Goal: Task Accomplishment & Management: Complete application form

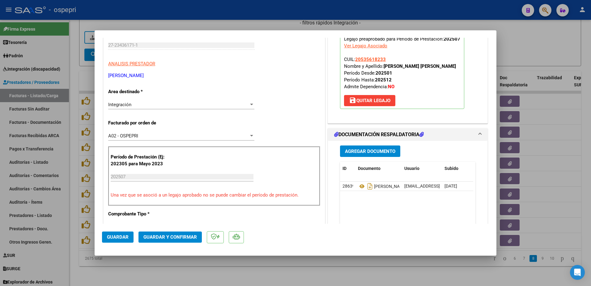
scroll to position [93, 0]
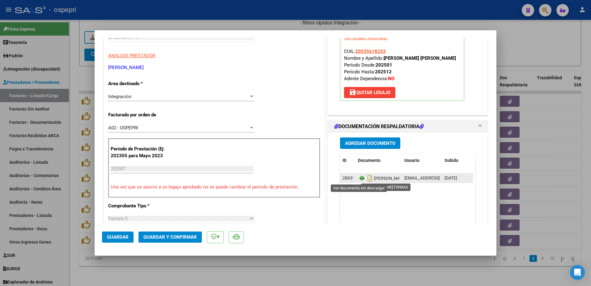
click at [358, 176] on icon at bounding box center [362, 177] width 8 height 7
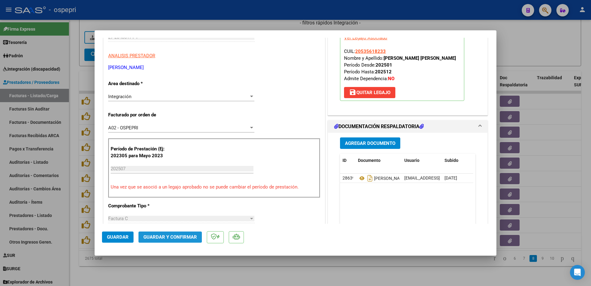
click at [166, 234] on button "Guardar y Confirmar" at bounding box center [169, 236] width 63 height 11
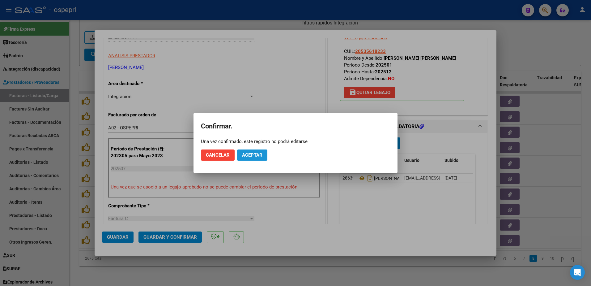
click at [248, 154] on span "Aceptar" at bounding box center [252, 155] width 20 height 6
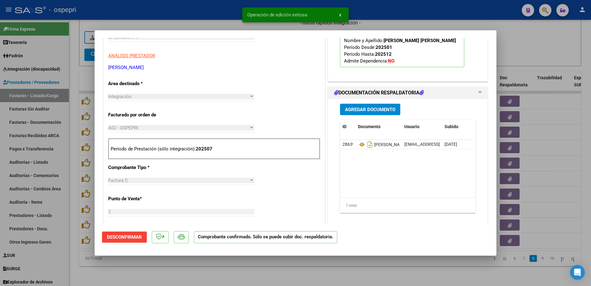
type input "$ 0,00"
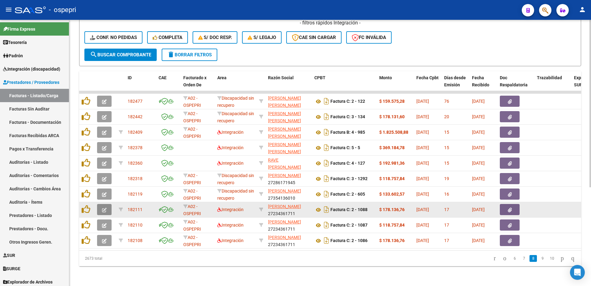
click at [105, 207] on icon "button" at bounding box center [104, 209] width 5 height 5
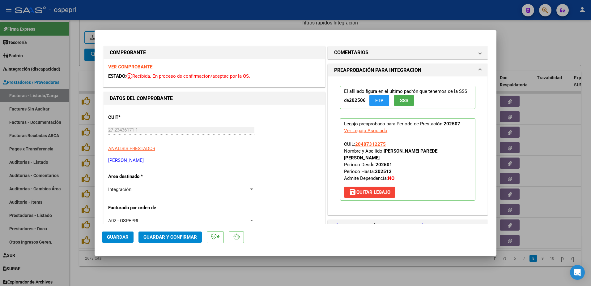
click at [128, 65] on strong "VER COMPROBANTE" at bounding box center [130, 67] width 44 height 6
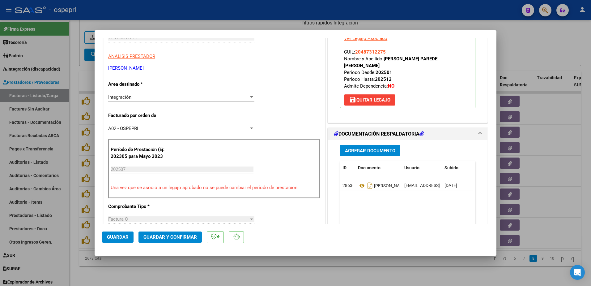
scroll to position [93, 0]
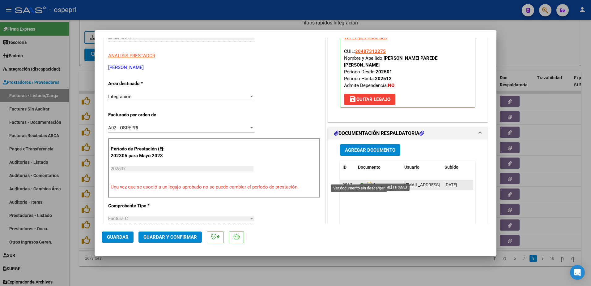
click at [358, 181] on icon at bounding box center [362, 184] width 8 height 7
click at [156, 237] on span "Guardar y Confirmar" at bounding box center [169, 237] width 53 height 6
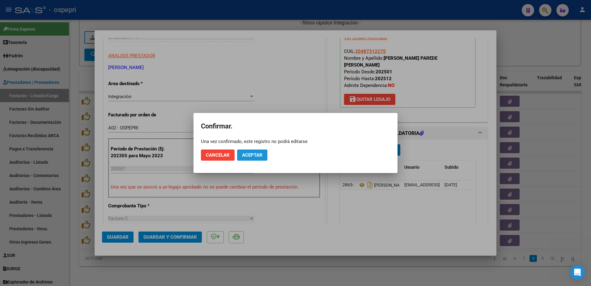
click at [253, 153] on span "Aceptar" at bounding box center [252, 155] width 20 height 6
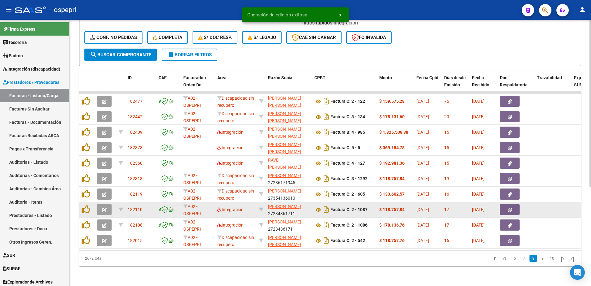
click at [104, 208] on button "button" at bounding box center [104, 209] width 15 height 11
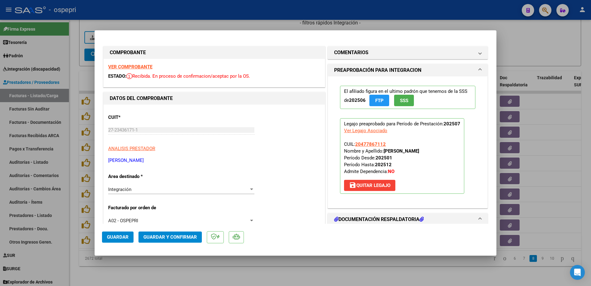
click at [133, 67] on strong "VER COMPROBANTE" at bounding box center [130, 67] width 44 height 6
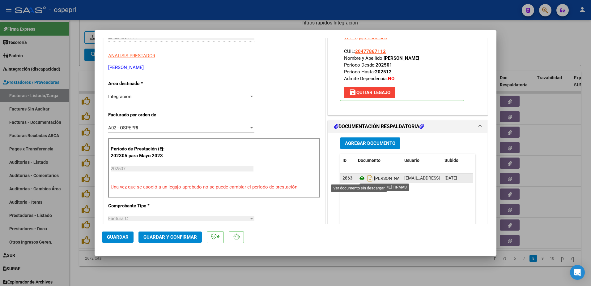
click at [359, 177] on icon at bounding box center [362, 177] width 8 height 7
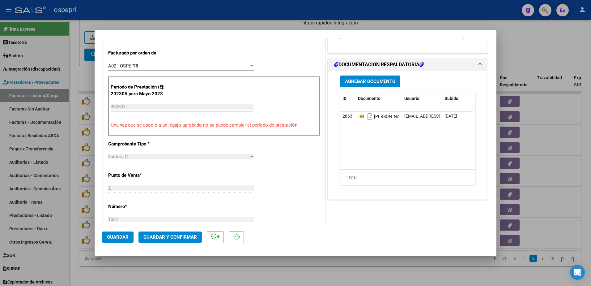
click at [181, 235] on span "Guardar y Confirmar" at bounding box center [169, 237] width 53 height 6
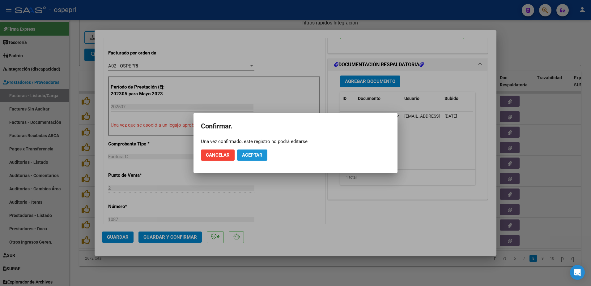
click at [249, 153] on span "Aceptar" at bounding box center [252, 155] width 20 height 6
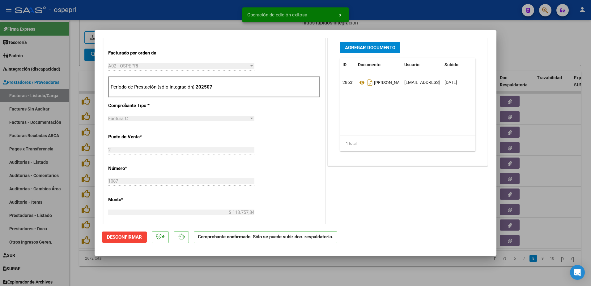
type input "$ 0,00"
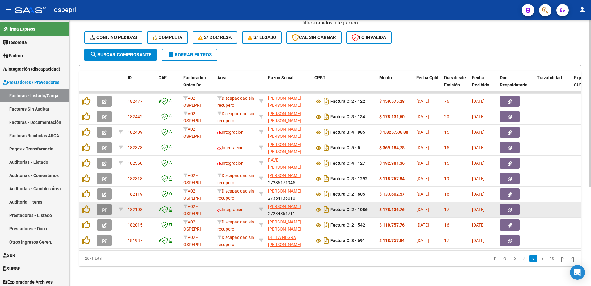
click at [102, 207] on icon "button" at bounding box center [104, 209] width 5 height 5
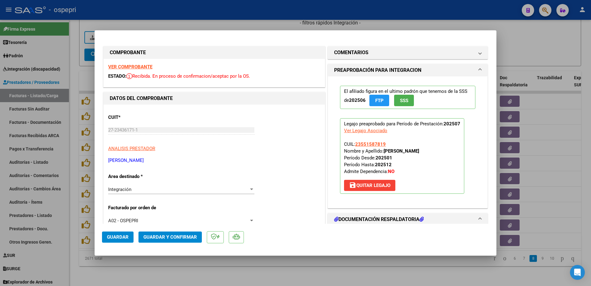
click at [134, 65] on strong "VER COMPROBANTE" at bounding box center [130, 67] width 44 height 6
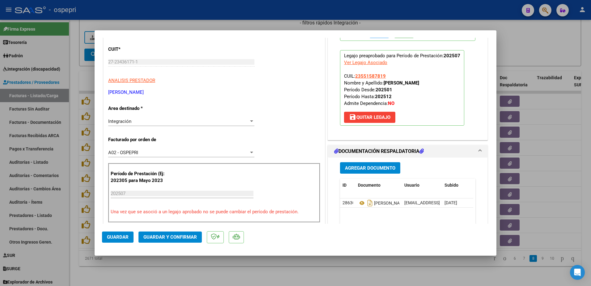
scroll to position [93, 0]
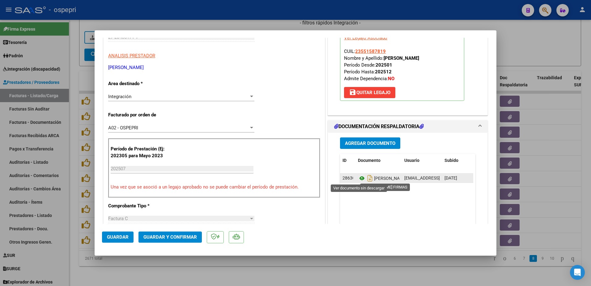
click at [358, 177] on icon at bounding box center [362, 177] width 8 height 7
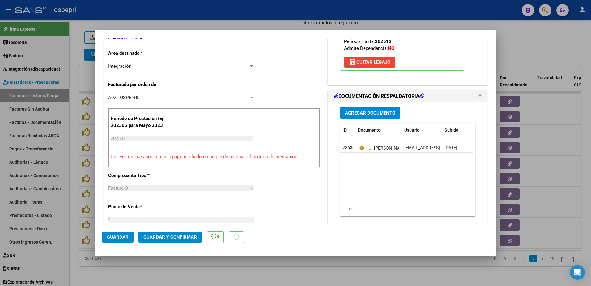
scroll to position [124, 0]
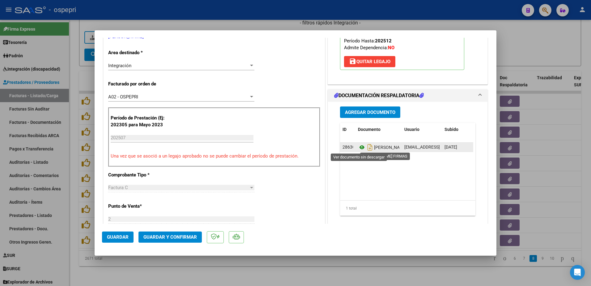
click at [359, 146] on icon at bounding box center [362, 146] width 8 height 7
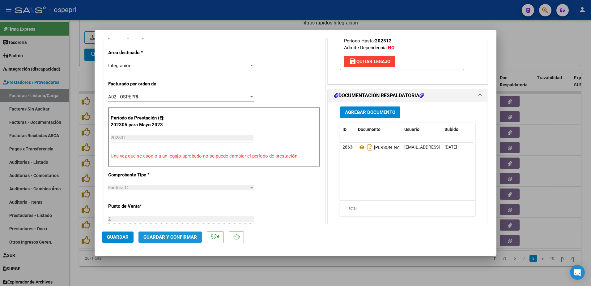
click at [172, 237] on span "Guardar y Confirmar" at bounding box center [169, 237] width 53 height 6
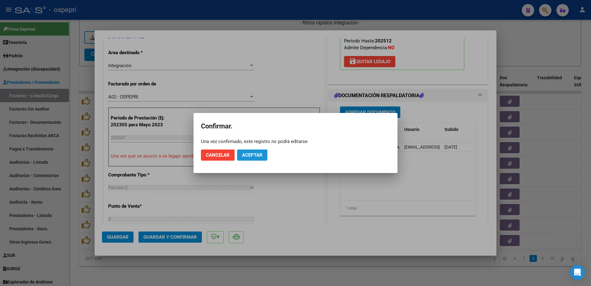
click at [256, 152] on span "Aceptar" at bounding box center [252, 155] width 20 height 6
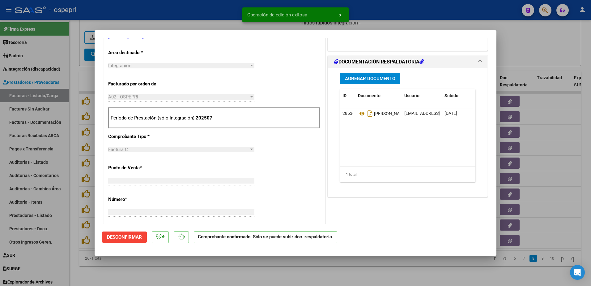
scroll to position [0, 0]
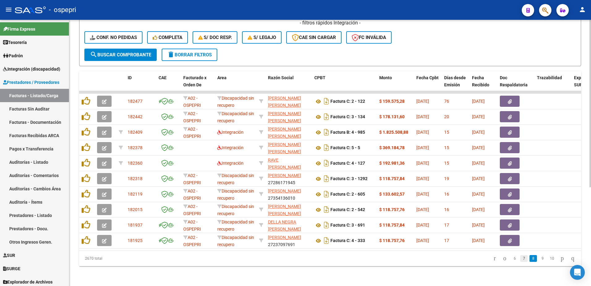
click at [520, 257] on link "7" at bounding box center [523, 258] width 7 height 7
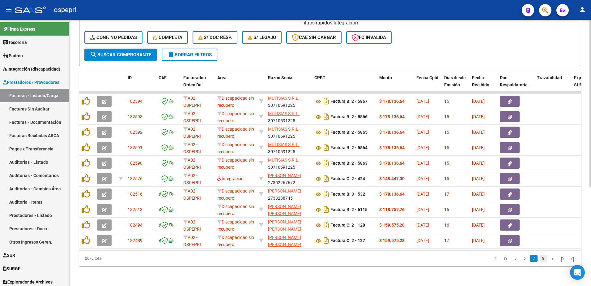
click at [539, 257] on link "8" at bounding box center [542, 258] width 7 height 7
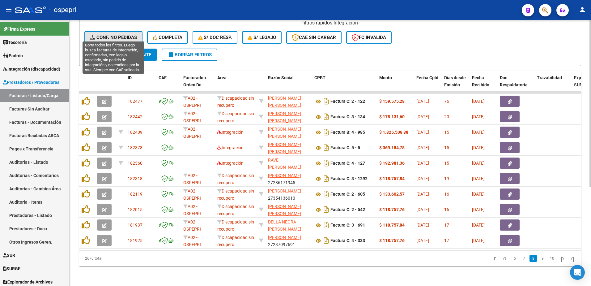
click at [114, 35] on span "Conf. no pedidas" at bounding box center [113, 38] width 47 height 6
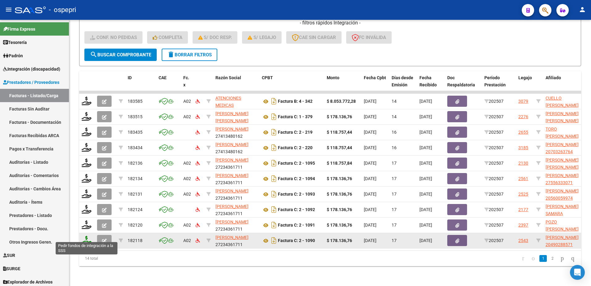
click at [84, 236] on icon at bounding box center [87, 240] width 10 height 9
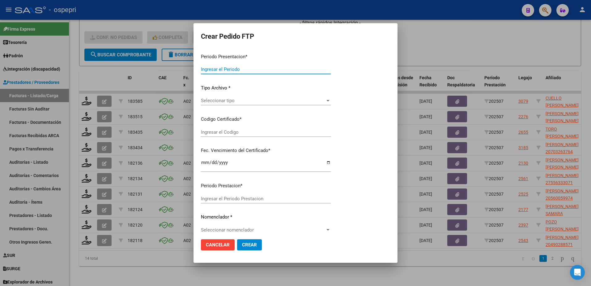
type input "202507"
type input "$ 178.136,76"
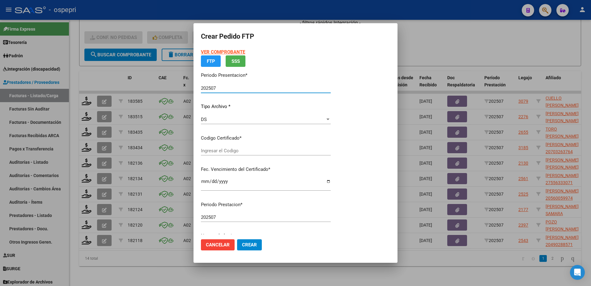
type input "20490288571"
type input "2027-09-01"
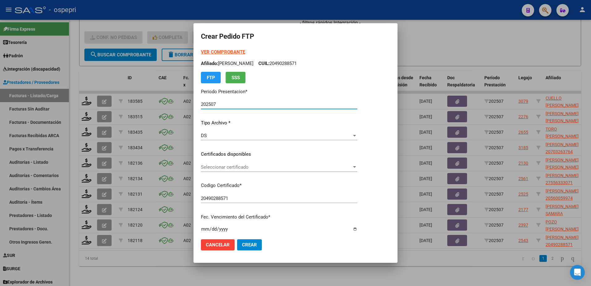
click at [228, 165] on span "Seleccionar certificado" at bounding box center [276, 167] width 151 height 6
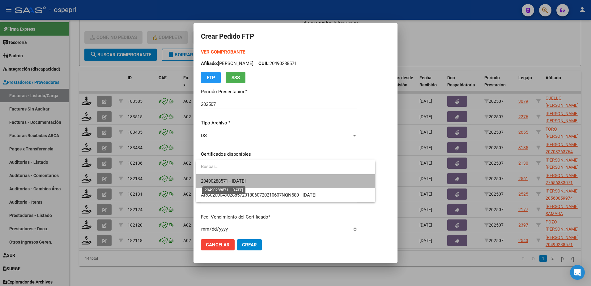
click at [241, 181] on span "20490288571 - 2027-09-01" at bounding box center [223, 181] width 45 height 6
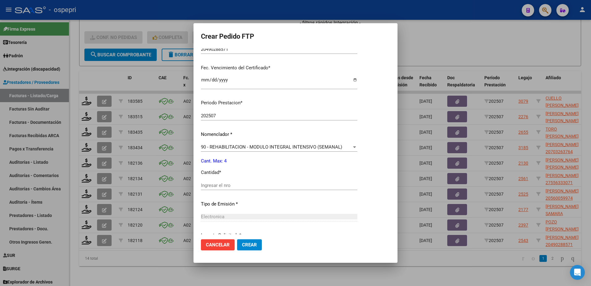
scroll to position [155, 0]
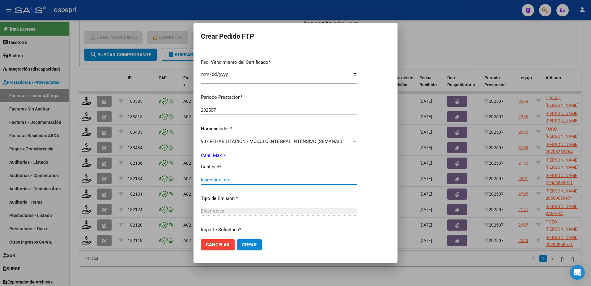
click at [235, 180] on input "Ingresar el nro" at bounding box center [279, 180] width 156 height 6
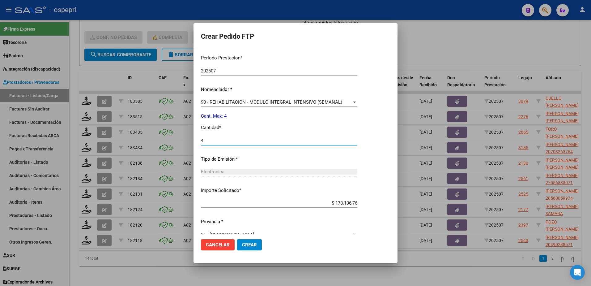
scroll to position [204, 0]
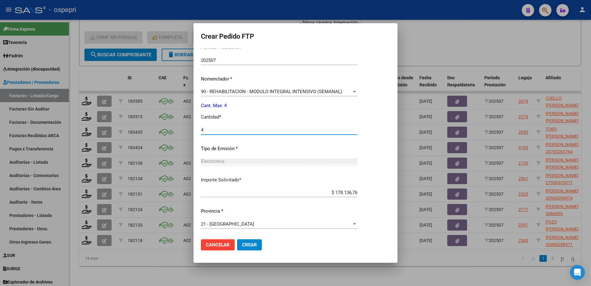
type input "4"
click at [252, 245] on span "Crear" at bounding box center [249, 245] width 15 height 6
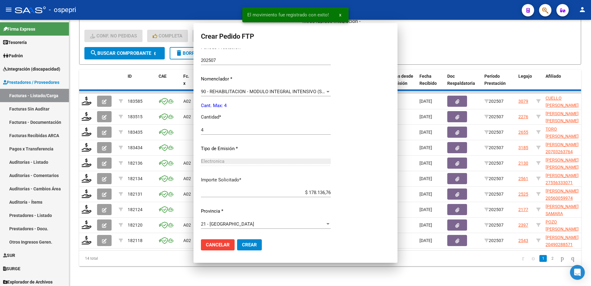
scroll to position [0, 0]
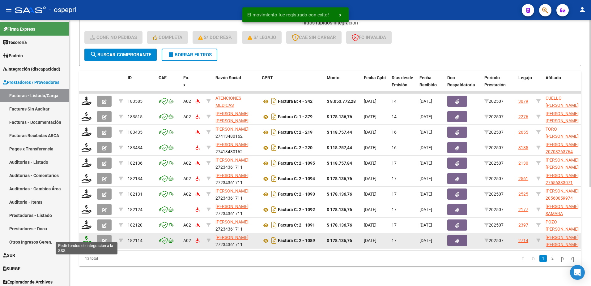
click at [86, 237] on icon at bounding box center [87, 240] width 10 height 9
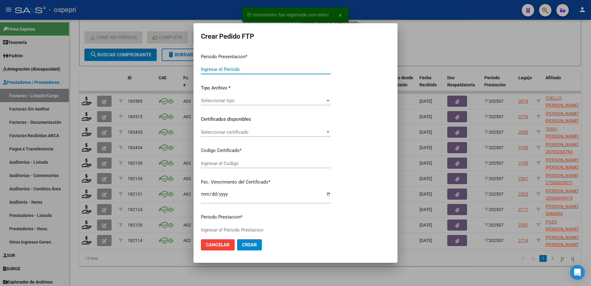
type input "202507"
type input "$ 178.136,76"
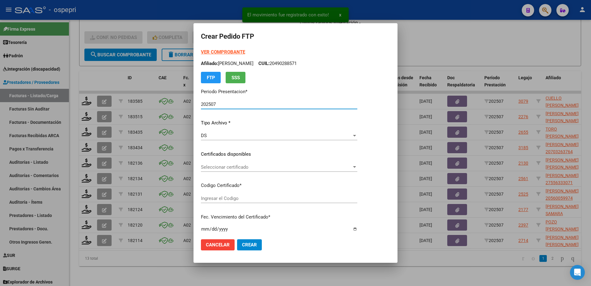
type input "2053561823-3"
type input "2033-10-31"
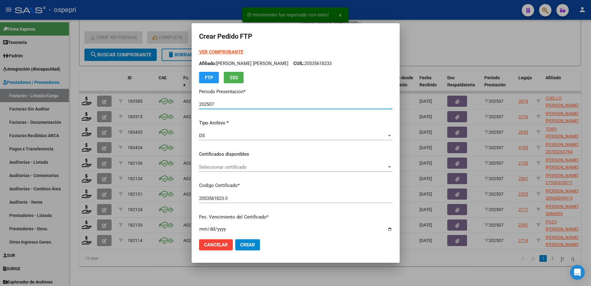
click at [226, 168] on span "Seleccionar certificado" at bounding box center [293, 167] width 188 height 6
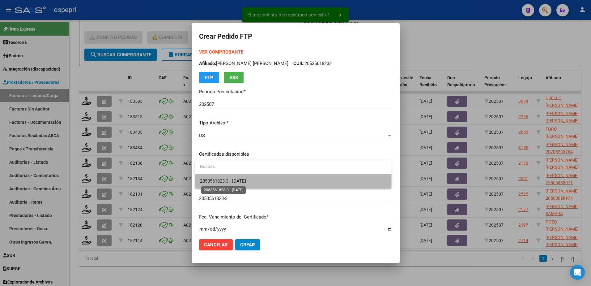
click at [229, 181] on span "2053561823-3 - 2033-10-31" at bounding box center [223, 181] width 46 height 6
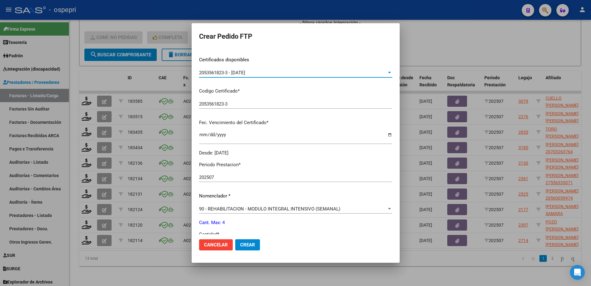
scroll to position [124, 0]
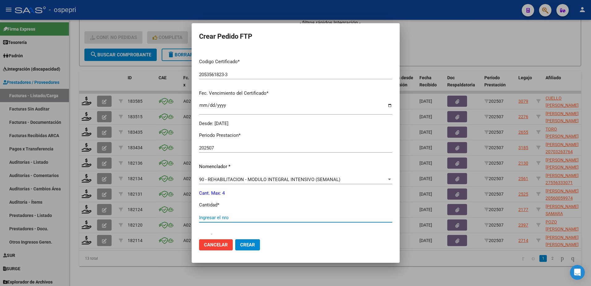
click at [228, 215] on input "Ingresar el nro" at bounding box center [295, 218] width 193 height 6
type input "4"
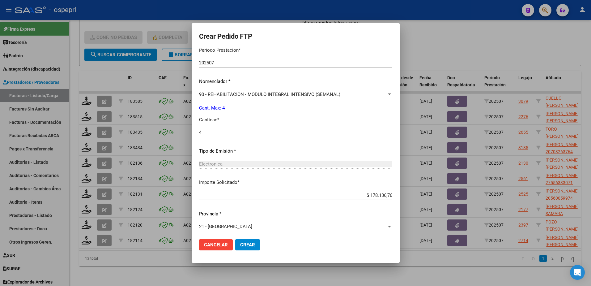
scroll to position [211, 0]
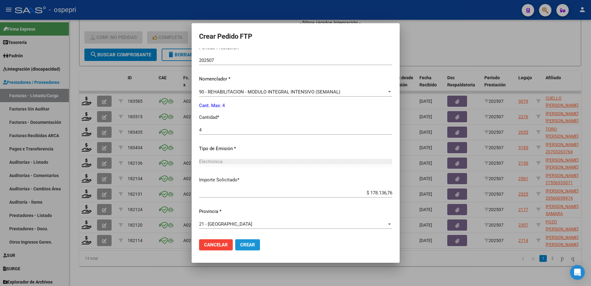
click at [245, 245] on span "Crear" at bounding box center [247, 245] width 15 height 6
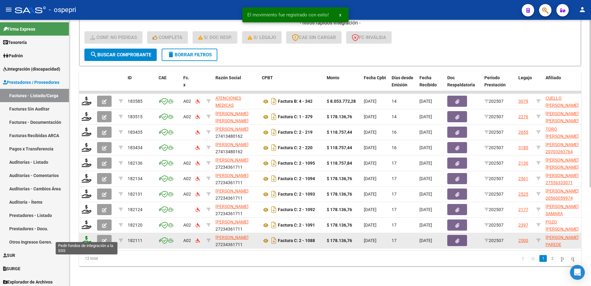
click at [86, 236] on icon at bounding box center [87, 240] width 10 height 9
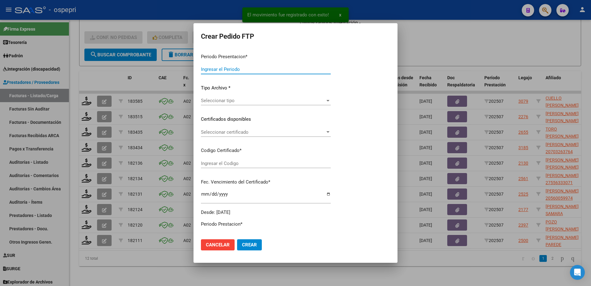
type input "202507"
type input "$ 178.136,76"
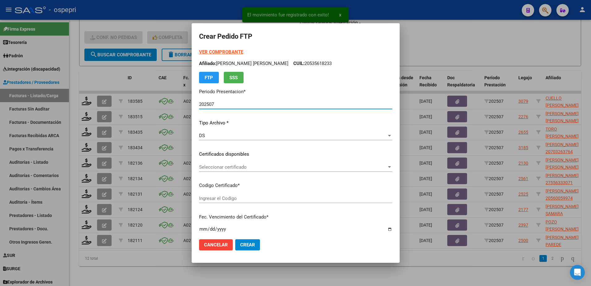
type input "2048731227-5"
type input "2034-11-12"
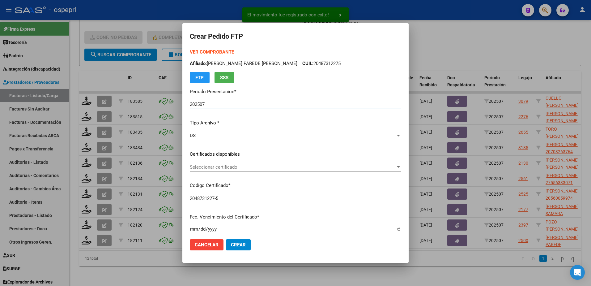
click at [227, 166] on span "Seleccionar certificado" at bounding box center [293, 167] width 206 height 6
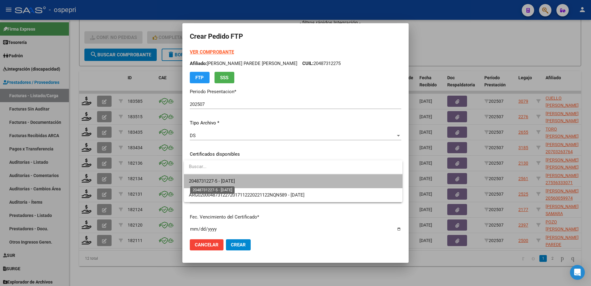
click at [235, 180] on span "2048731227-5 - 2034-11-12" at bounding box center [212, 181] width 46 height 6
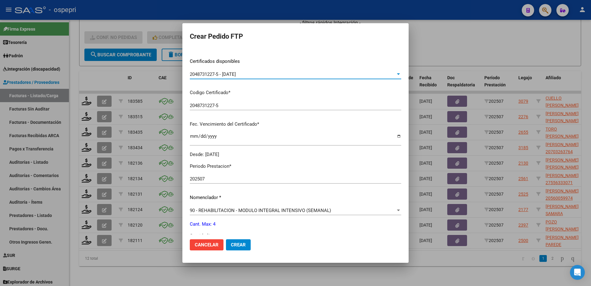
scroll to position [155, 0]
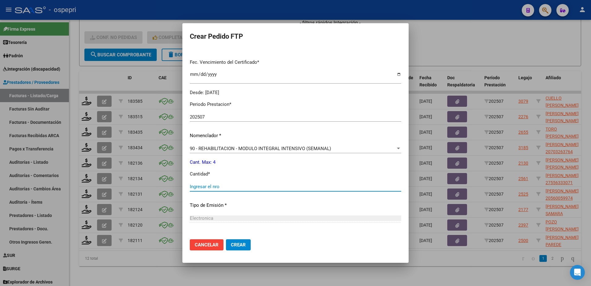
click at [210, 189] on input "Ingresar el nro" at bounding box center [295, 187] width 211 height 6
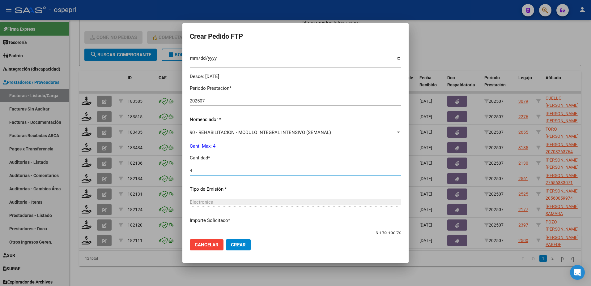
scroll to position [211, 0]
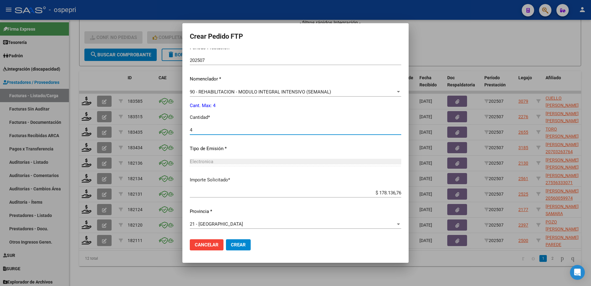
type input "4"
click at [234, 243] on span "Crear" at bounding box center [238, 245] width 15 height 6
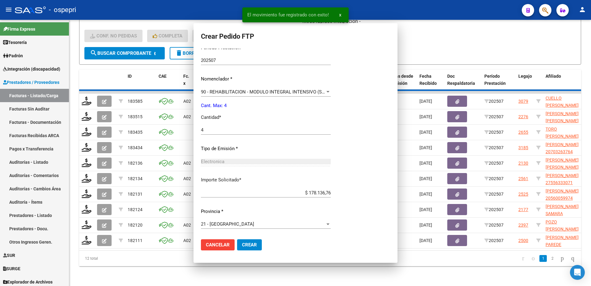
scroll to position [0, 0]
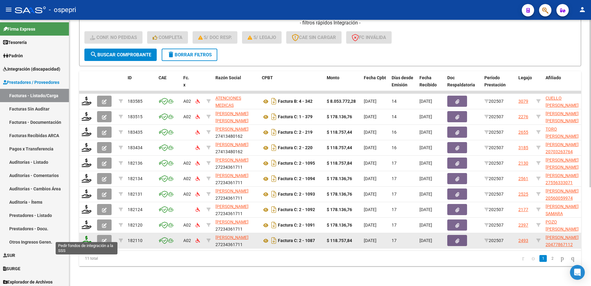
click at [87, 237] on icon at bounding box center [87, 240] width 10 height 9
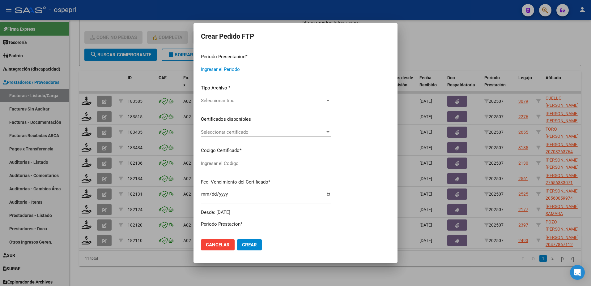
type input "202507"
type input "$ 118.757,84"
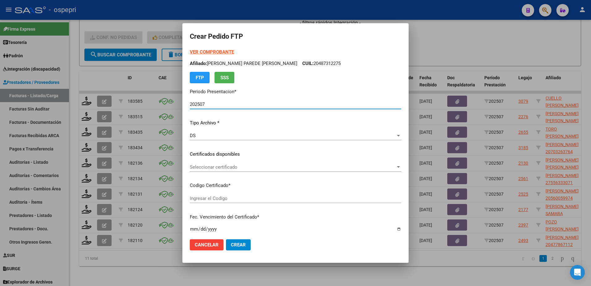
type input "2047786711-2"
type input "2032-10-25"
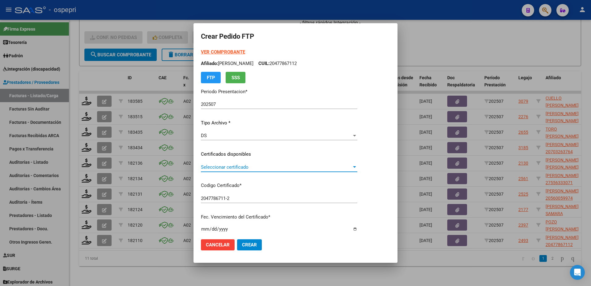
click at [225, 167] on span "Seleccionar certificado" at bounding box center [276, 167] width 151 height 6
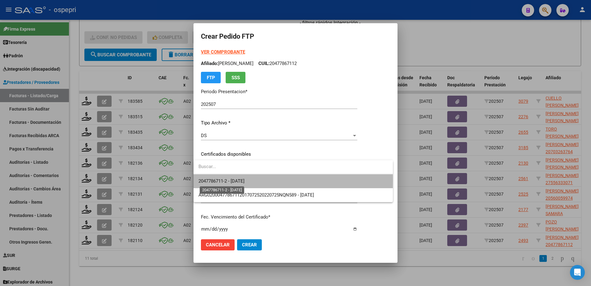
click at [228, 181] on span "2047786711-2 - 2032-10-25" at bounding box center [221, 181] width 46 height 6
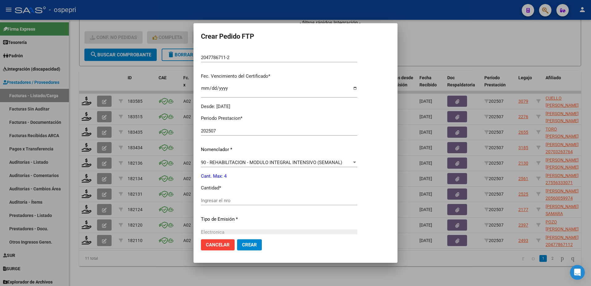
scroll to position [185, 0]
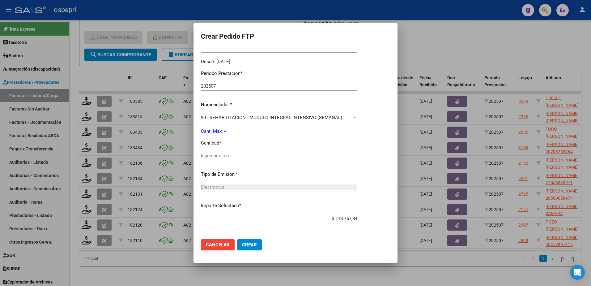
click at [218, 156] on input "Ingresar el nro" at bounding box center [279, 156] width 156 height 6
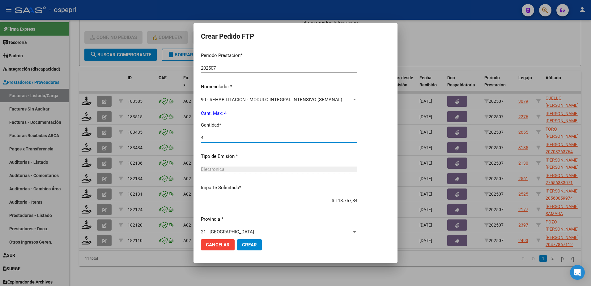
scroll to position [211, 0]
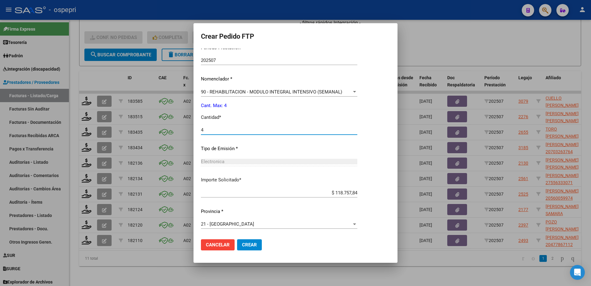
type input "4"
click at [244, 243] on span "Crear" at bounding box center [249, 245] width 15 height 6
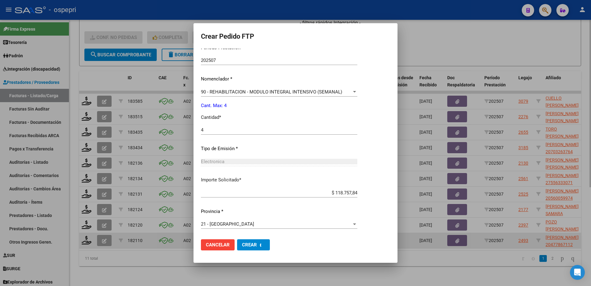
scroll to position [0, 0]
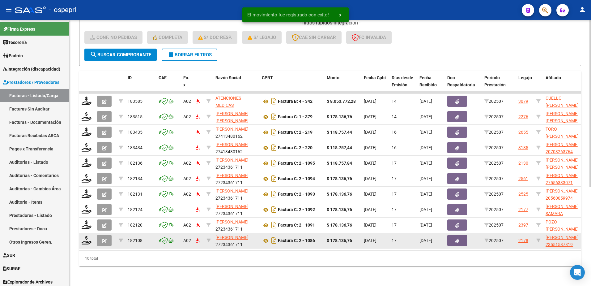
click at [85, 240] on div at bounding box center [87, 241] width 11 height 10
click at [84, 238] on icon at bounding box center [87, 240] width 10 height 9
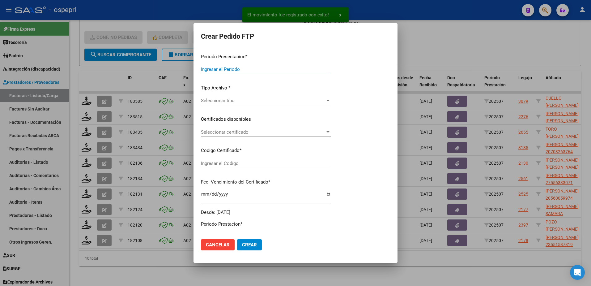
type input "202507"
type input "$ 178.136,76"
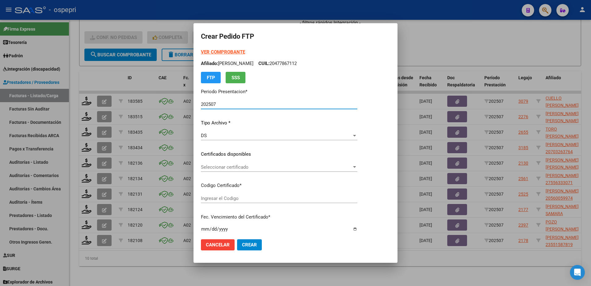
type input "2355158781-9"
type input "2029-12-01"
click at [226, 166] on span "Seleccionar certificado" at bounding box center [276, 167] width 151 height 6
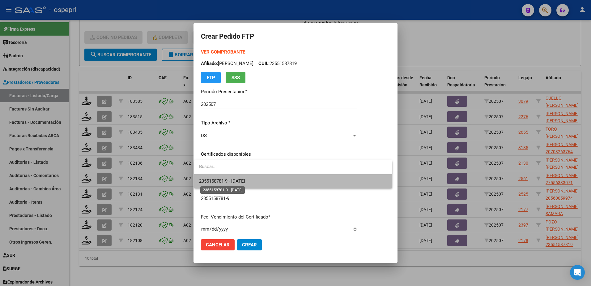
click at [233, 179] on span "2355158781-9 - 2029-12-01" at bounding box center [222, 181] width 46 height 6
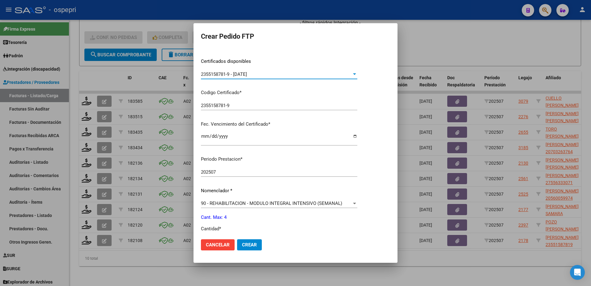
scroll to position [124, 0]
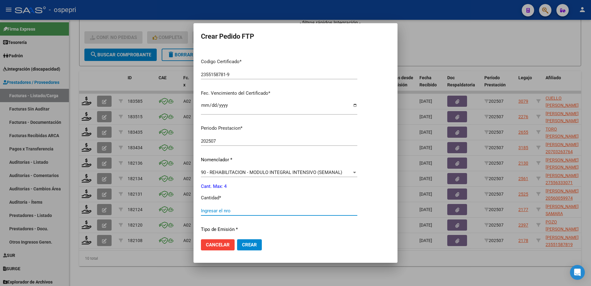
click at [231, 212] on input "Ingresar el nro" at bounding box center [279, 211] width 156 height 6
type input "4"
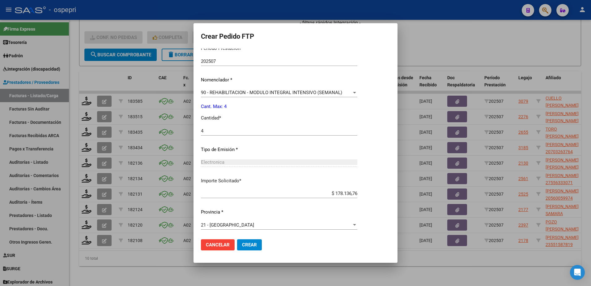
scroll to position [204, 0]
click at [247, 244] on span "Crear" at bounding box center [249, 245] width 15 height 6
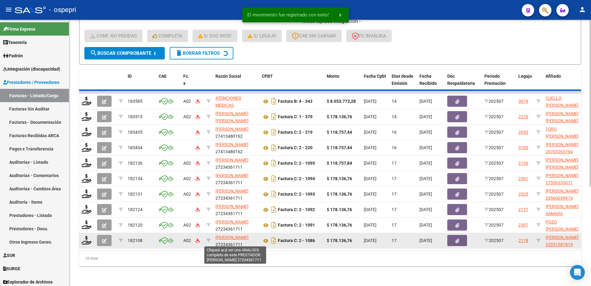
scroll to position [141, 0]
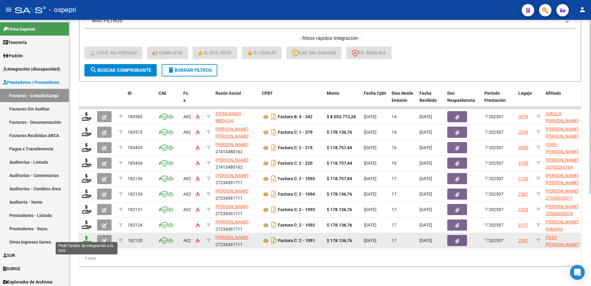
click at [83, 239] on icon at bounding box center [87, 240] width 10 height 9
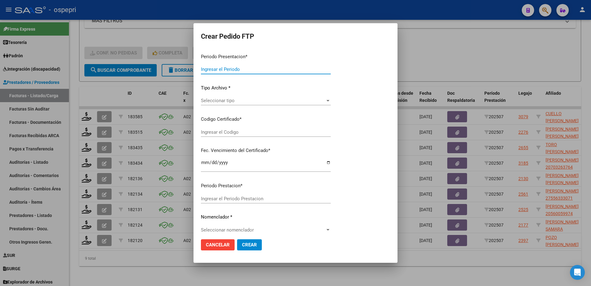
type input "202507"
type input "$ 178.136,76"
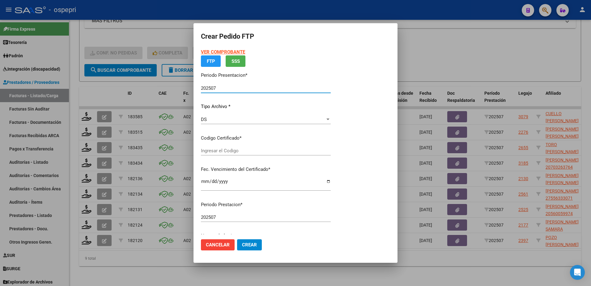
type input "2044138920-6"
type input "2029-09-15"
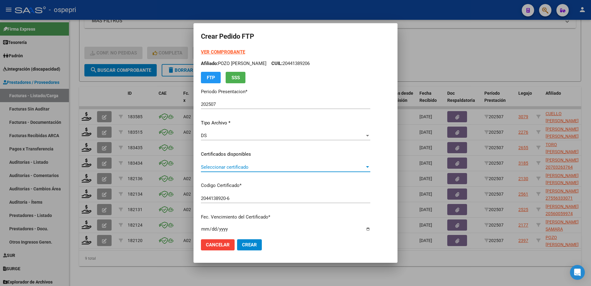
click at [237, 165] on span "Seleccionar certificado" at bounding box center [283, 167] width 164 height 6
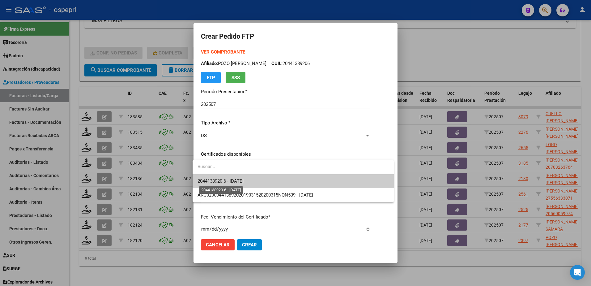
click at [242, 181] on span "2044138920-6 - 2029-09-15" at bounding box center [221, 181] width 46 height 6
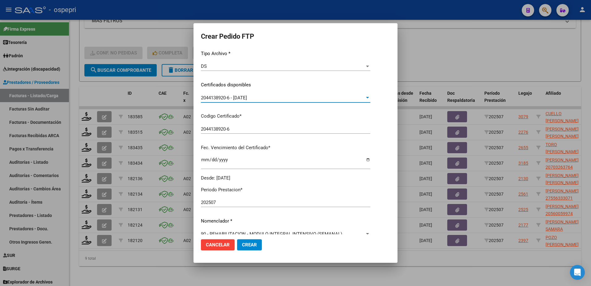
scroll to position [124, 0]
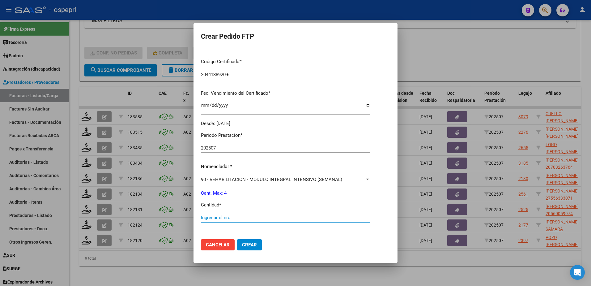
click at [226, 218] on input "Ingresar el nro" at bounding box center [285, 218] width 169 height 6
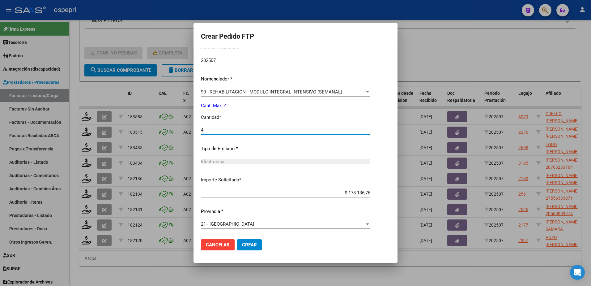
type input "4"
click at [245, 245] on span "Crear" at bounding box center [249, 245] width 15 height 6
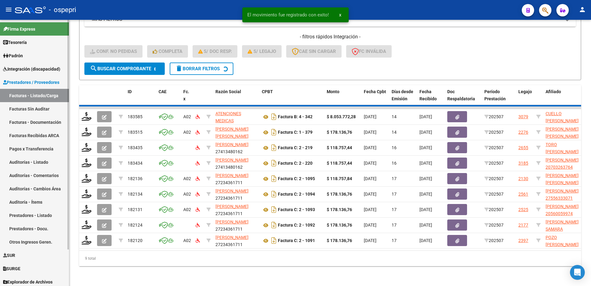
scroll to position [126, 0]
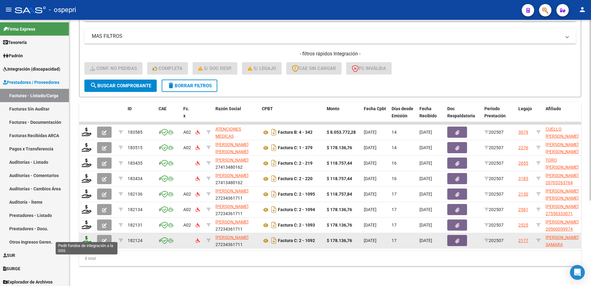
click at [87, 237] on icon at bounding box center [87, 240] width 10 height 9
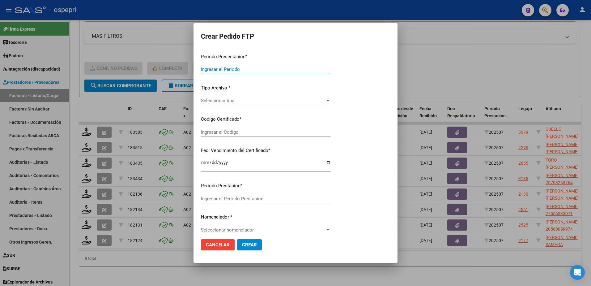
type input "202507"
type input "$ 178.136,76"
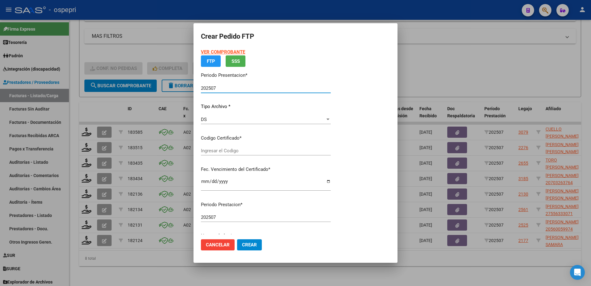
type input "27560010813"
type input "2026-04-27"
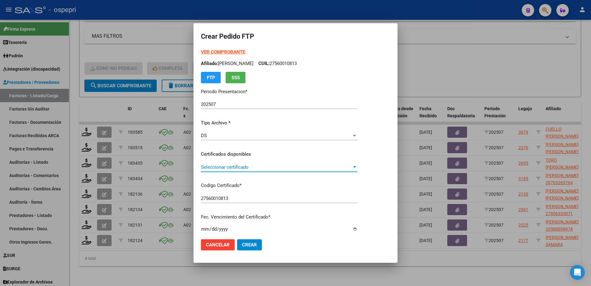
click at [220, 164] on span "Seleccionar certificado" at bounding box center [276, 167] width 151 height 6
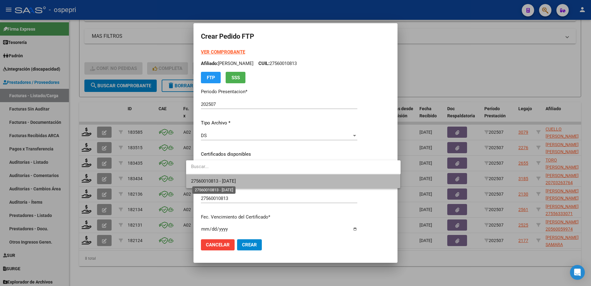
click at [225, 180] on span "27560010813 - 2026-04-27" at bounding box center [213, 181] width 45 height 6
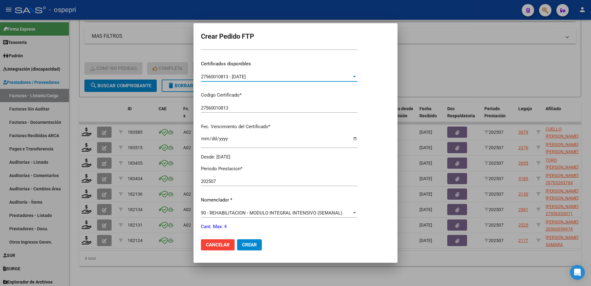
scroll to position [124, 0]
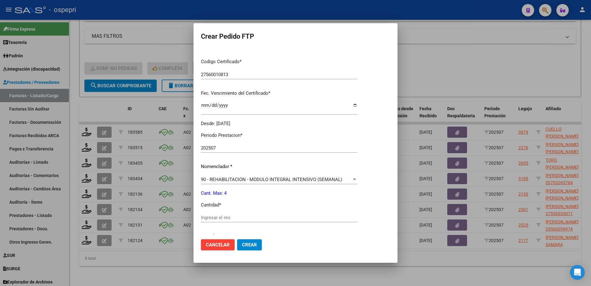
click at [216, 219] on input "Ingresar el nro" at bounding box center [279, 218] width 156 height 6
type input "4"
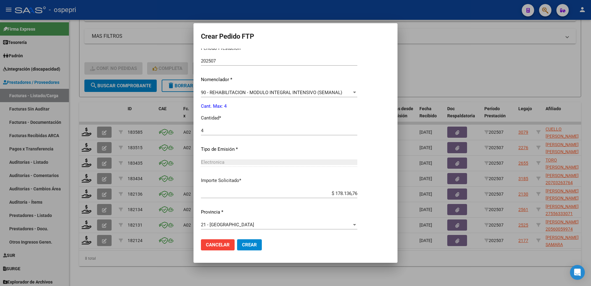
scroll to position [211, 0]
click at [246, 241] on button "Crear" at bounding box center [249, 244] width 25 height 11
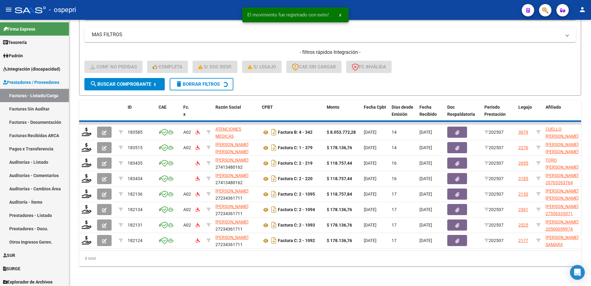
scroll to position [110, 0]
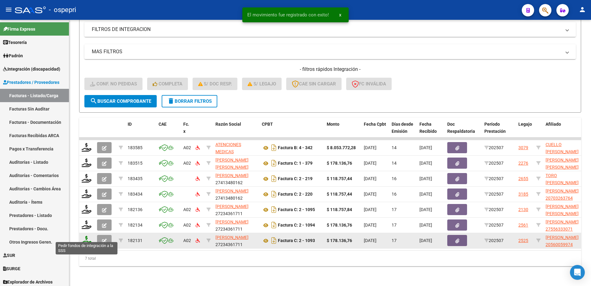
click at [88, 236] on icon at bounding box center [87, 240] width 10 height 9
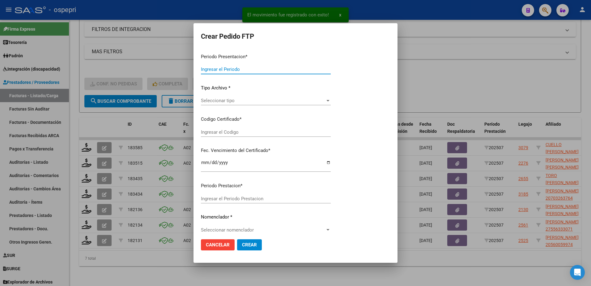
type input "202507"
type input "$ 178.136,76"
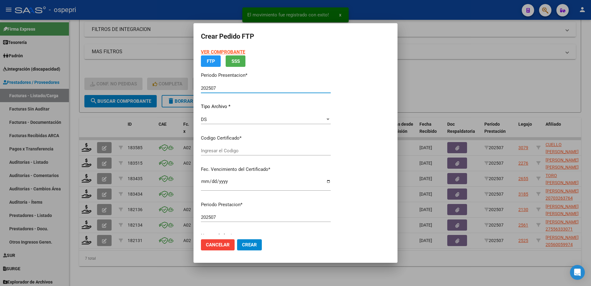
type input "2056005997-4"
type input "2027-07-11"
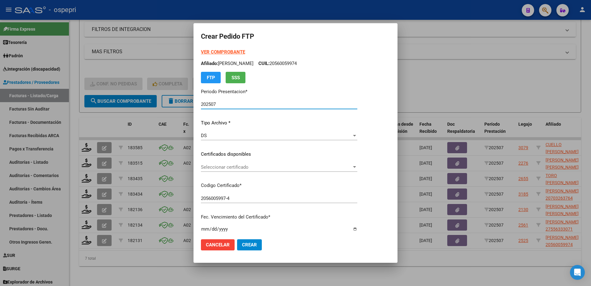
click at [231, 169] on span "Seleccionar certificado" at bounding box center [276, 167] width 151 height 6
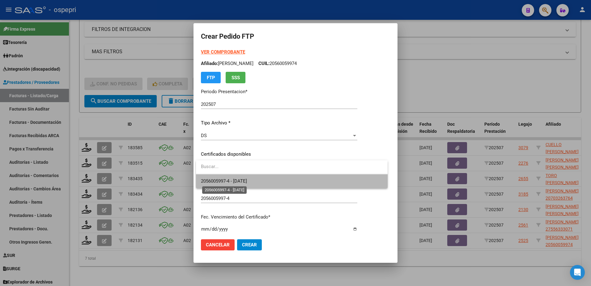
click at [225, 182] on span "2056005997-4 - 2027-07-11" at bounding box center [224, 181] width 46 height 6
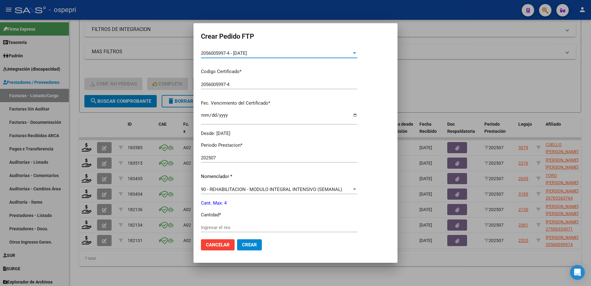
scroll to position [155, 0]
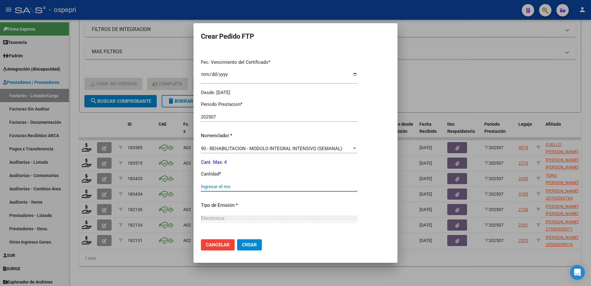
click at [226, 185] on input "Ingresar el nro" at bounding box center [279, 187] width 156 height 6
type input "4"
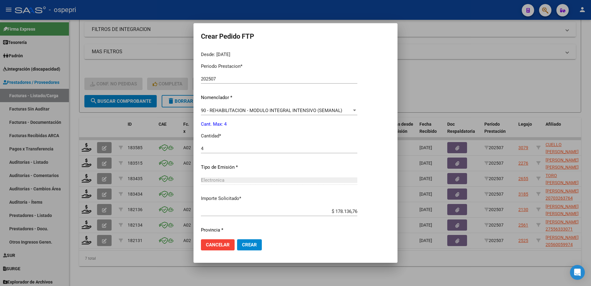
scroll to position [211, 0]
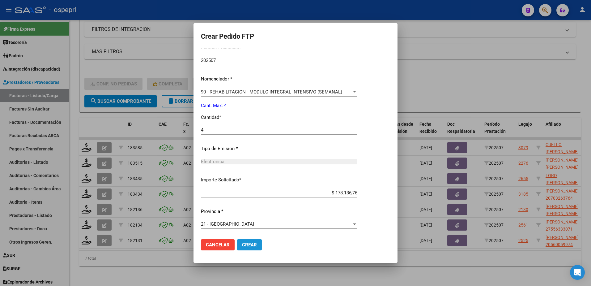
click at [252, 244] on span "Crear" at bounding box center [249, 245] width 15 height 6
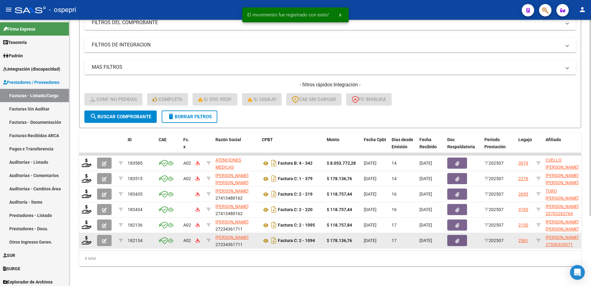
scroll to position [95, 0]
click at [87, 236] on icon at bounding box center [87, 240] width 10 height 9
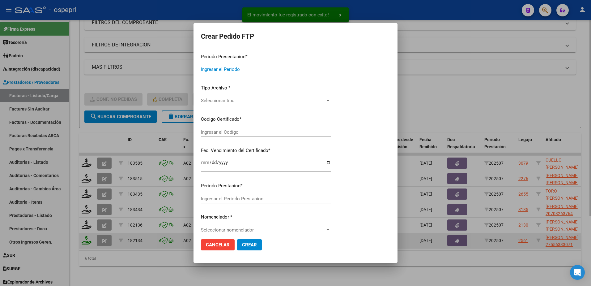
type input "202507"
type input "$ 178.136,76"
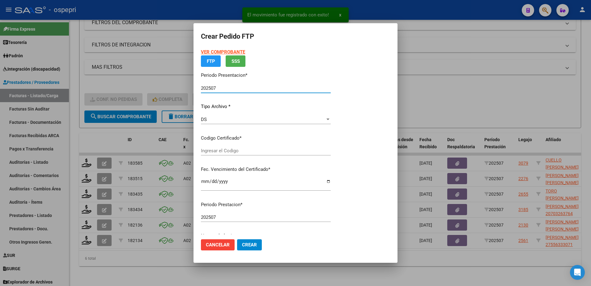
type input "2755633307-1"
type input "2034-05-06"
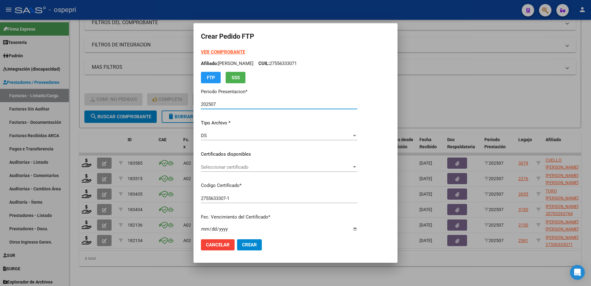
click at [230, 169] on div "Seleccionar certificado Seleccionar certificado" at bounding box center [279, 166] width 156 height 9
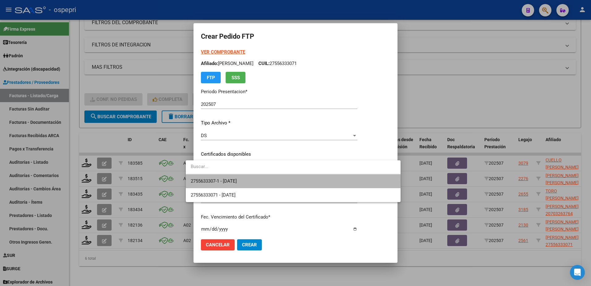
drag, startPoint x: 230, startPoint y: 169, endPoint x: 232, endPoint y: 180, distance: 10.7
click at [232, 180] on span "2755633307-1 - 2034-05-06" at bounding box center [214, 181] width 46 height 6
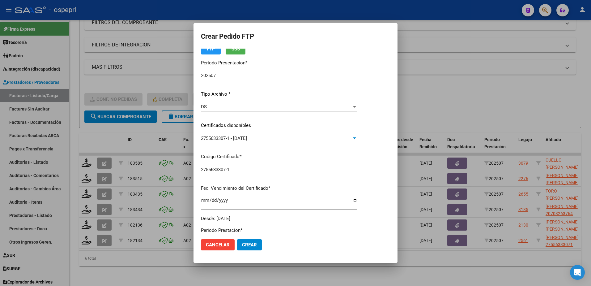
scroll to position [124, 0]
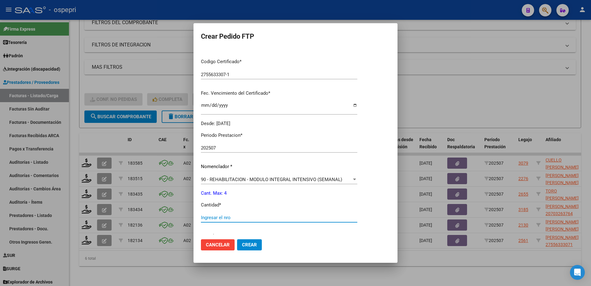
click at [231, 217] on input "Ingresar el nro" at bounding box center [279, 218] width 156 height 6
type input "4"
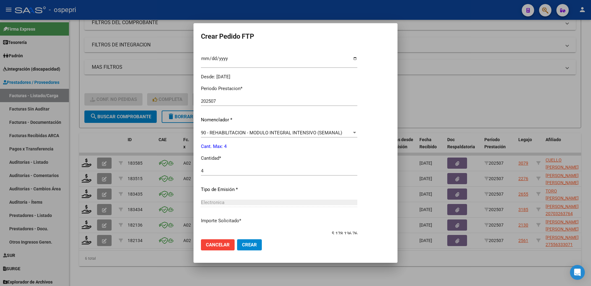
scroll to position [211, 0]
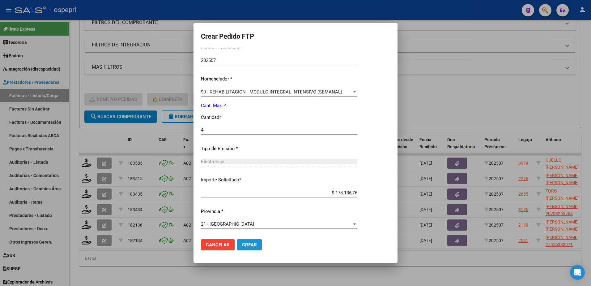
click at [242, 244] on span "Crear" at bounding box center [249, 245] width 15 height 6
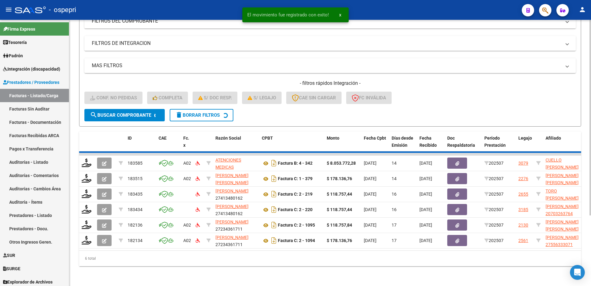
scroll to position [79, 0]
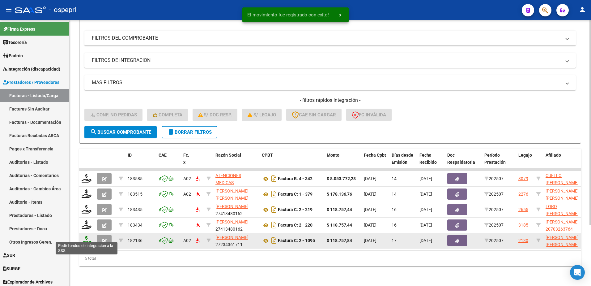
click at [86, 238] on icon at bounding box center [87, 240] width 10 height 9
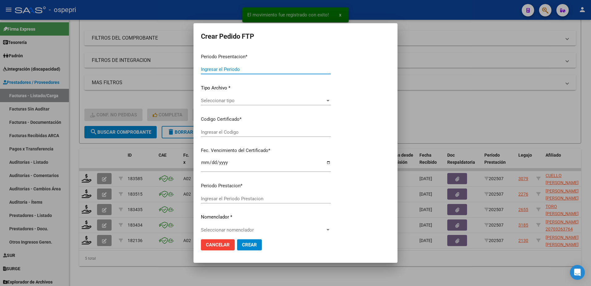
type input "202507"
type input "$ 118.757,84"
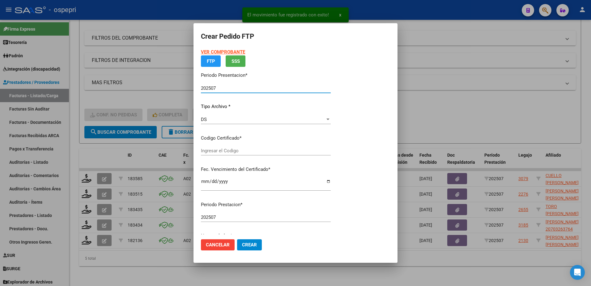
type input "ARG02000523118222015062220200622NQN249"
type input "2032-01-01"
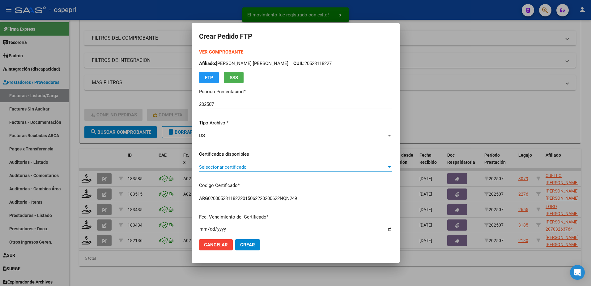
click at [227, 168] on span "Seleccionar certificado" at bounding box center [293, 167] width 188 height 6
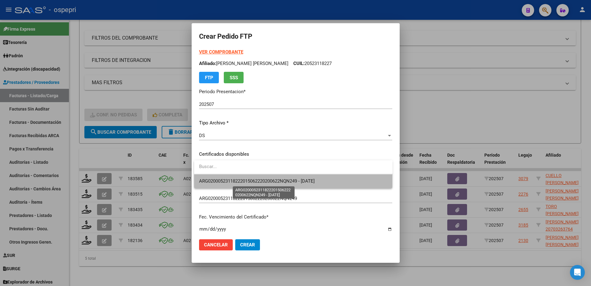
click at [228, 180] on span "ARG02000523118222015062220200622NQN249 - 2032-01-01" at bounding box center [257, 181] width 116 height 6
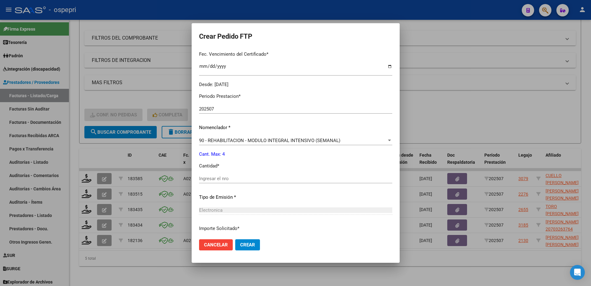
scroll to position [185, 0]
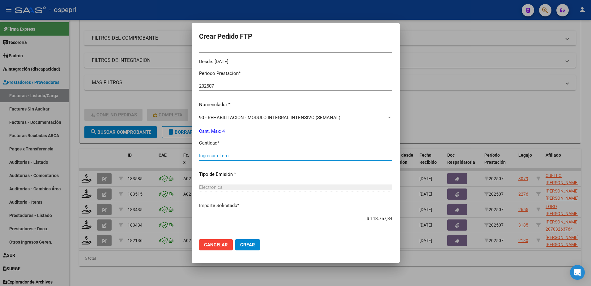
click at [222, 155] on input "Ingresar el nro" at bounding box center [295, 156] width 193 height 6
type input "4"
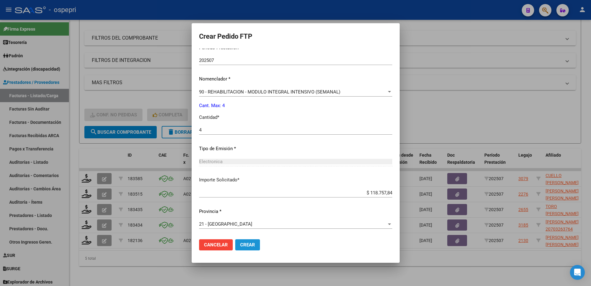
click at [247, 246] on span "Crear" at bounding box center [247, 245] width 15 height 6
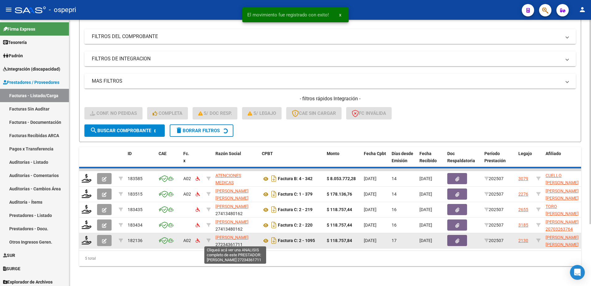
scroll to position [64, 0]
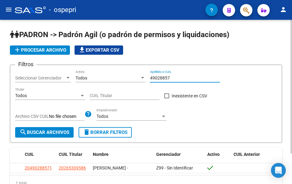
click at [177, 79] on input "49028857" at bounding box center [185, 77] width 70 height 5
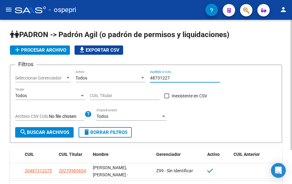
click at [172, 76] on input "48731227" at bounding box center [185, 77] width 70 height 5
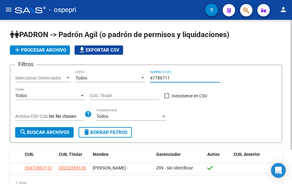
click at [170, 78] on input "47786711" at bounding box center [185, 77] width 70 height 5
click at [178, 78] on input "55158781" at bounding box center [185, 77] width 70 height 5
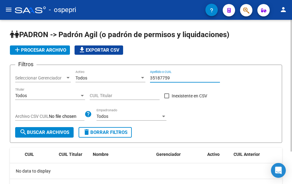
drag, startPoint x: 175, startPoint y: 78, endPoint x: 116, endPoint y: 78, distance: 59.4
click at [116, 78] on div "Filtros Seleccionar Gerenciador Seleccionar Gerenciador Todos Activo 35187759 A…" at bounding box center [146, 98] width 262 height 57
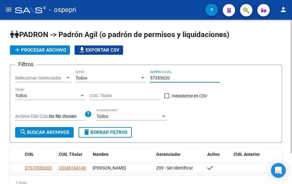
click at [176, 76] on input "57355620" at bounding box center [185, 77] width 70 height 5
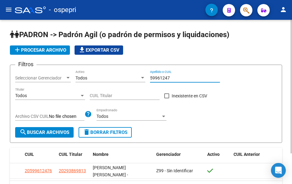
type input "59961247"
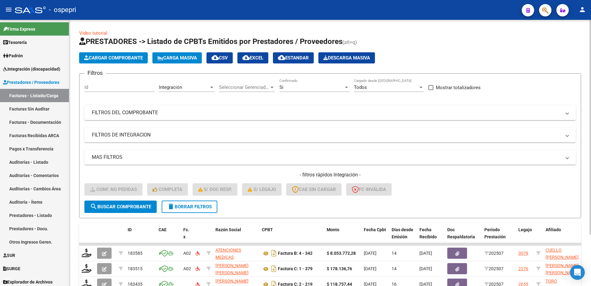
click at [564, 112] on span "FILTROS DEL COMPROBANTE" at bounding box center [329, 112] width 474 height 7
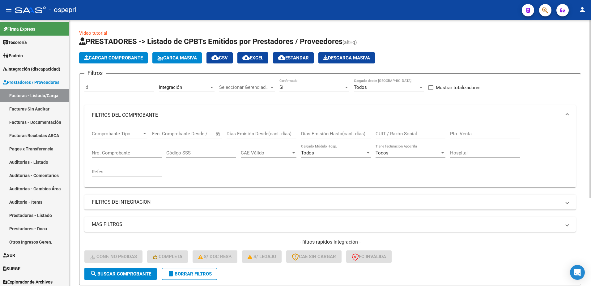
drag, startPoint x: 398, startPoint y: 134, endPoint x: 398, endPoint y: 125, distance: 8.7
click at [398, 134] on input "CUIT / Razón Social" at bounding box center [411, 134] width 70 height 6
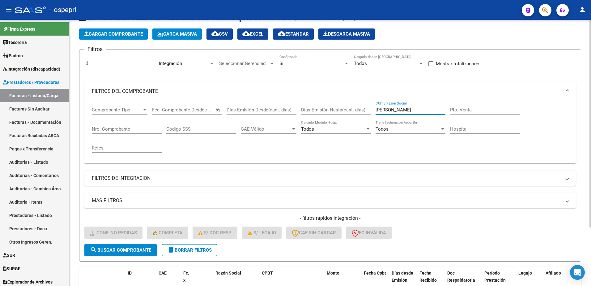
scroll to position [13, 0]
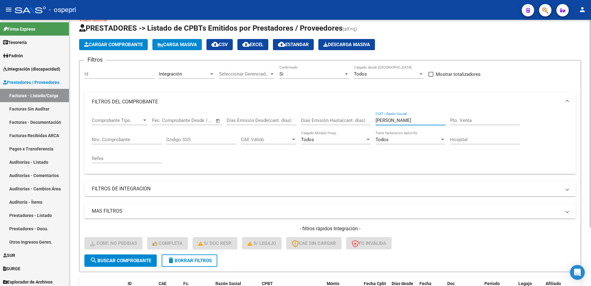
type input "fernandes"
click at [346, 73] on div at bounding box center [346, 74] width 3 height 2
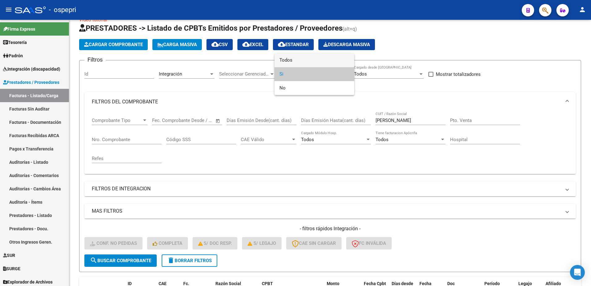
click at [309, 61] on span "Todos" at bounding box center [314, 60] width 70 height 14
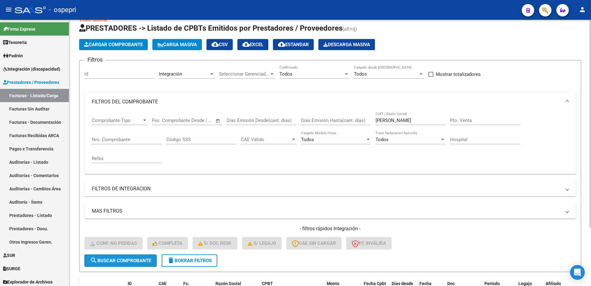
click at [122, 260] on span "search Buscar Comprobante" at bounding box center [120, 261] width 61 height 6
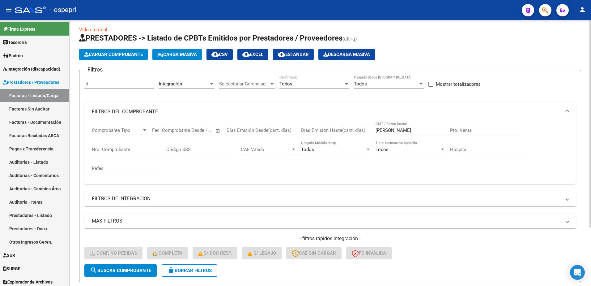
scroll to position [0, 0]
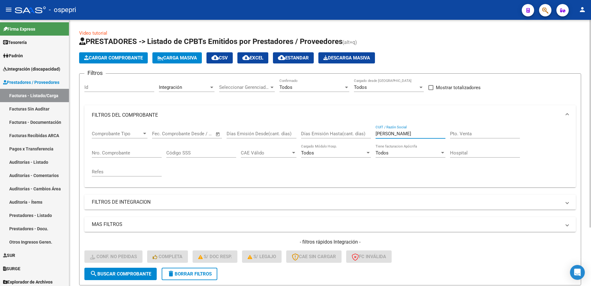
click at [409, 132] on input "fernandes" at bounding box center [411, 134] width 70 height 6
click at [109, 152] on input "Nro. Comprobante" at bounding box center [127, 153] width 70 height 6
type input "564"
click at [128, 275] on span "search Buscar Comprobante" at bounding box center [120, 274] width 61 height 6
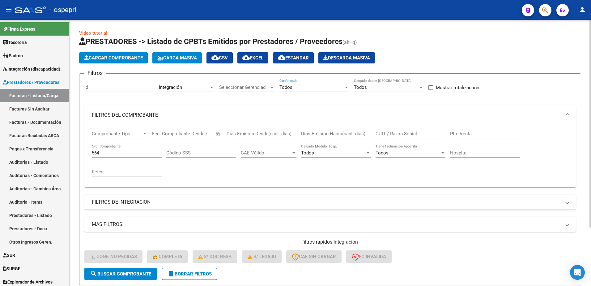
click at [346, 88] on div at bounding box center [347, 87] width 6 height 5
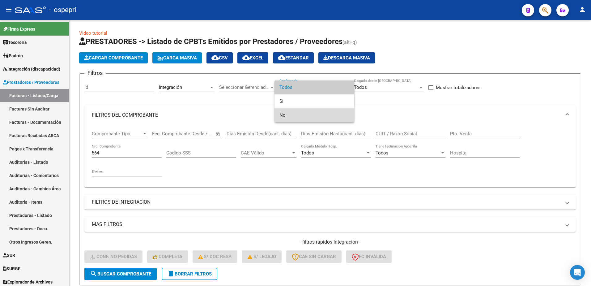
click at [291, 117] on span "No" at bounding box center [314, 115] width 70 height 14
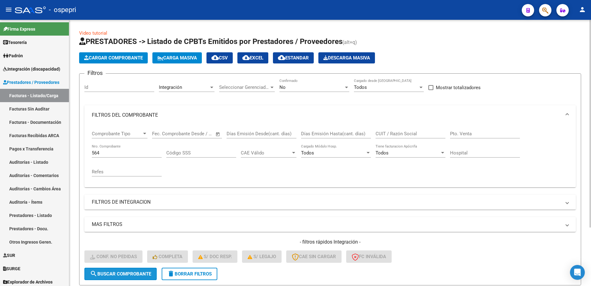
click at [130, 274] on span "search Buscar Comprobante" at bounding box center [120, 274] width 61 height 6
click at [120, 151] on input "564" at bounding box center [127, 153] width 70 height 6
click at [347, 86] on div at bounding box center [347, 87] width 6 height 5
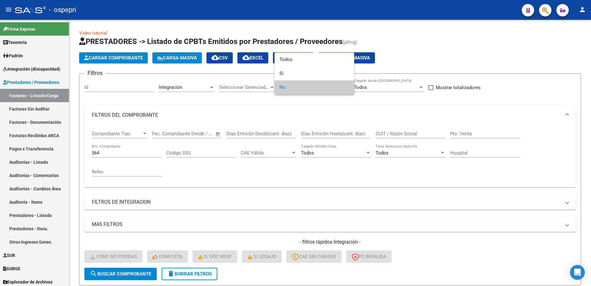
click at [185, 273] on div at bounding box center [295, 143] width 591 height 286
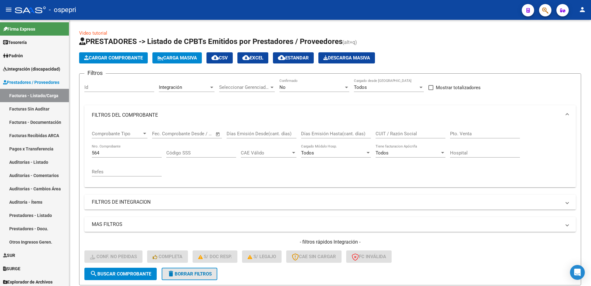
click at [185, 273] on span "delete Borrar Filtros" at bounding box center [189, 274] width 45 height 6
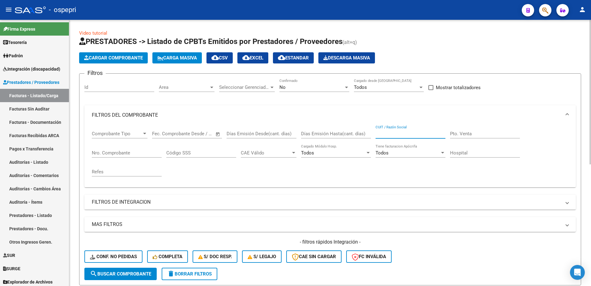
click at [399, 131] on input "CUIT / Razón Social" at bounding box center [411, 134] width 70 height 6
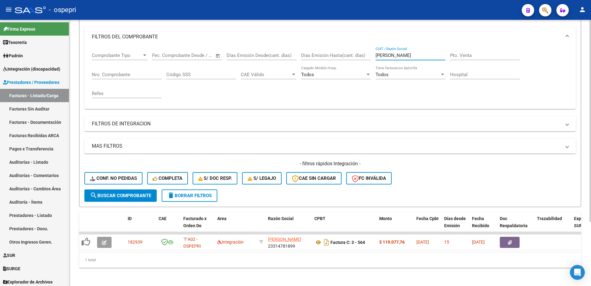
scroll to position [84, 0]
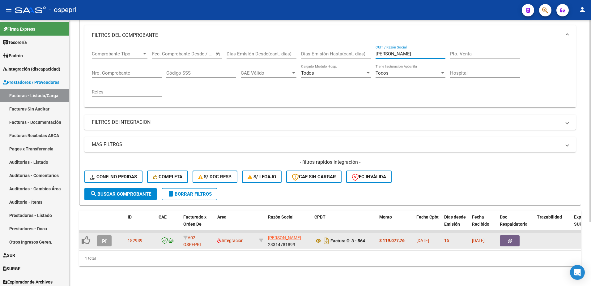
type input "fernandes"
click at [103, 238] on icon "button" at bounding box center [104, 240] width 5 height 5
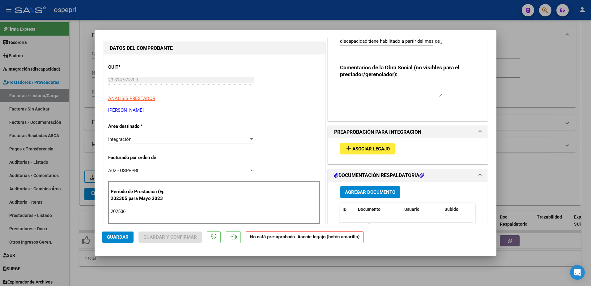
scroll to position [93, 0]
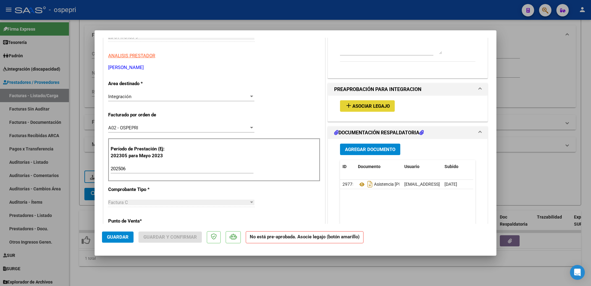
click at [365, 106] on span "Asociar Legajo" at bounding box center [370, 106] width 37 height 6
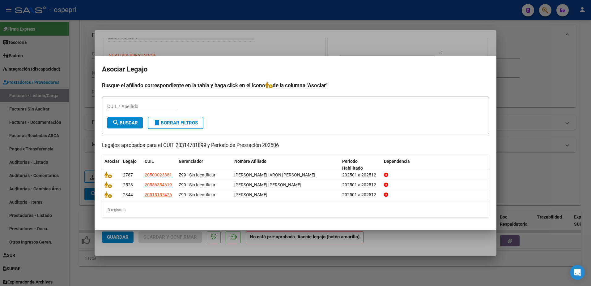
click at [253, 114] on div "CUIL / Apellido" at bounding box center [295, 109] width 377 height 15
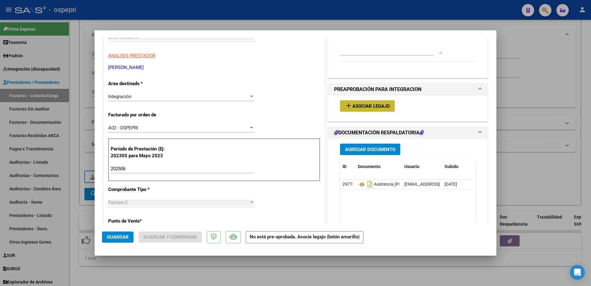
click at [357, 107] on span "Asociar Legajo" at bounding box center [370, 106] width 37 height 6
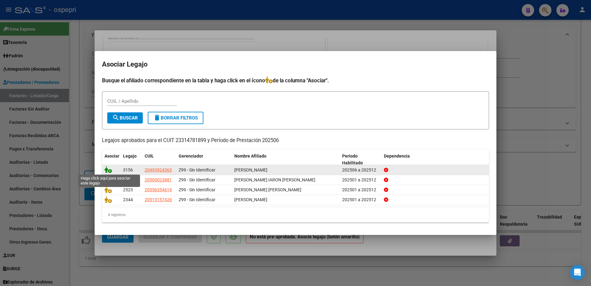
click at [109, 170] on icon at bounding box center [107, 169] width 7 height 7
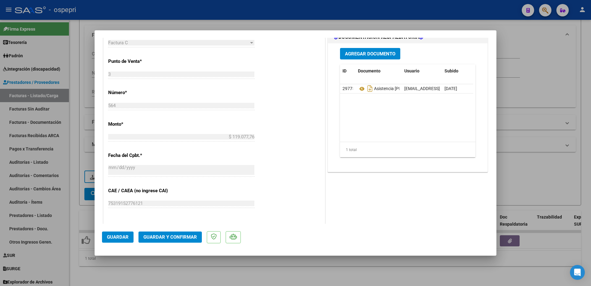
scroll to position [247, 0]
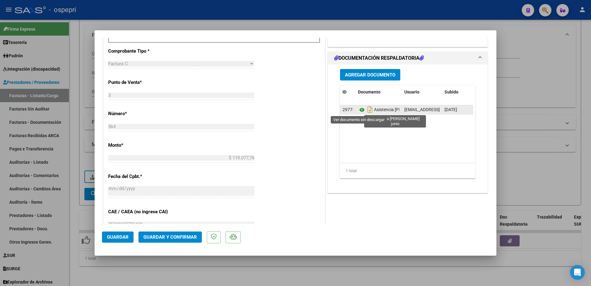
click at [360, 110] on icon at bounding box center [362, 109] width 8 height 7
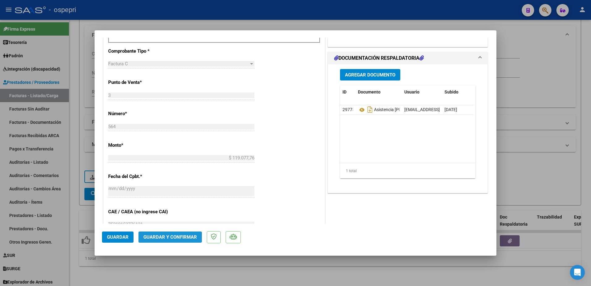
click at [155, 238] on span "Guardar y Confirmar" at bounding box center [169, 237] width 53 height 6
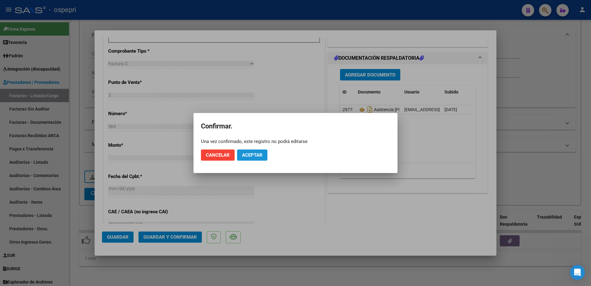
click at [255, 155] on span "Aceptar" at bounding box center [252, 155] width 20 height 6
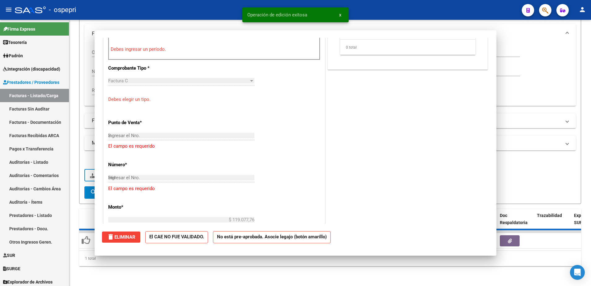
type input "$ 0,00"
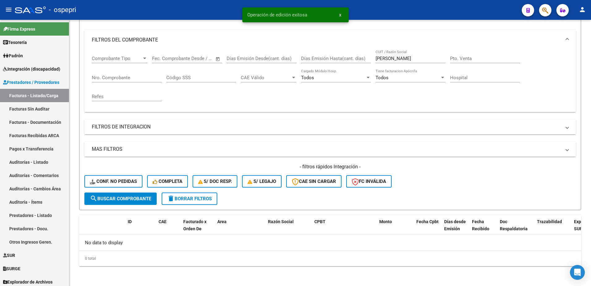
scroll to position [75, 0]
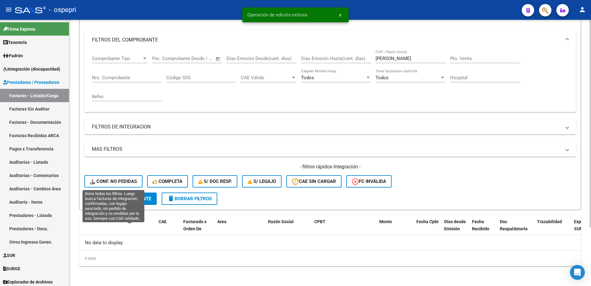
click at [117, 180] on span "Conf. no pedidas" at bounding box center [113, 181] width 47 height 6
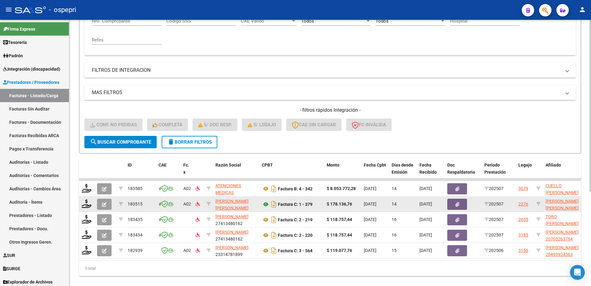
scroll to position [137, 0]
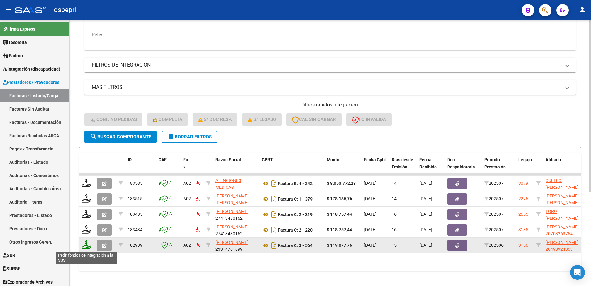
click at [86, 245] on icon at bounding box center [87, 244] width 10 height 9
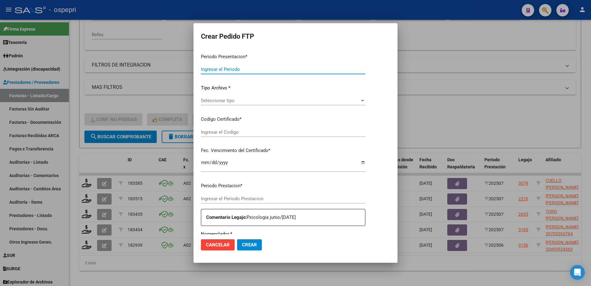
type input "202507"
type input "202506"
type input "$ 119.077,76"
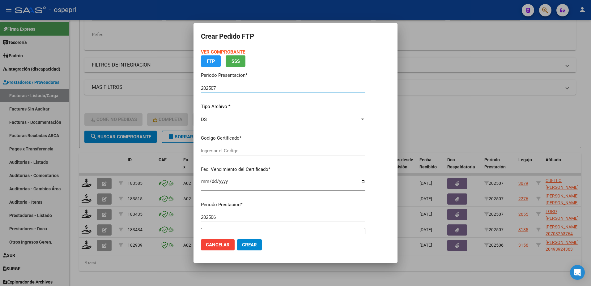
type input "2049392436-3"
type input "2032-03-03"
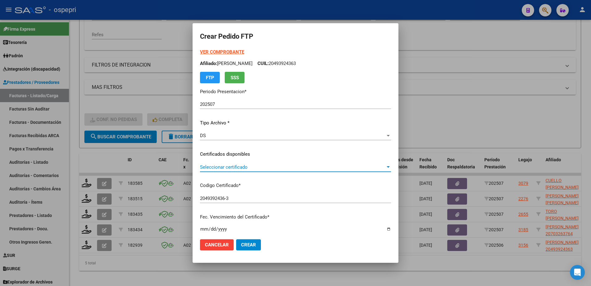
click at [226, 168] on span "Seleccionar certificado" at bounding box center [292, 167] width 185 height 6
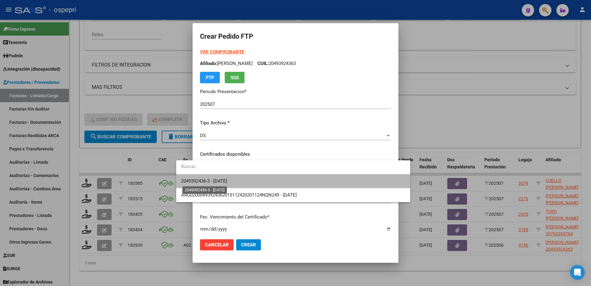
click at [227, 181] on span "2049392436-3 - 2032-03-03" at bounding box center [204, 181] width 46 height 6
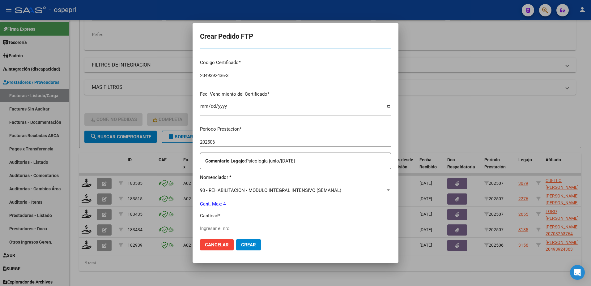
scroll to position [124, 0]
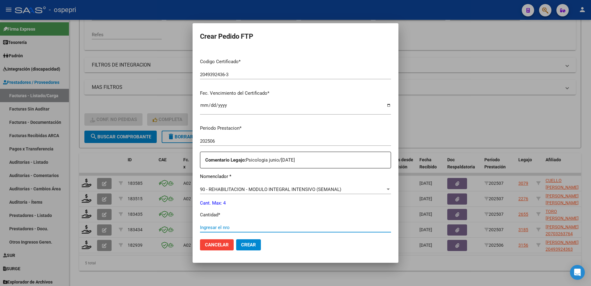
click at [215, 227] on input "Ingresar el nro" at bounding box center [295, 227] width 191 height 6
type input "4"
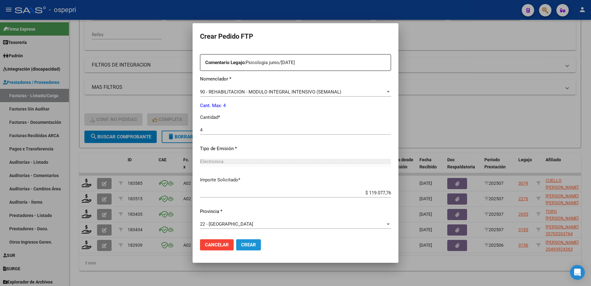
click at [241, 242] on span "Crear" at bounding box center [248, 245] width 15 height 6
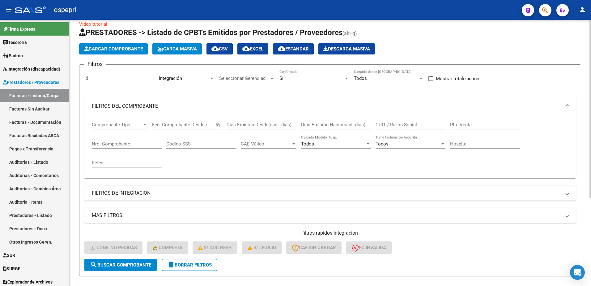
scroll to position [7, 0]
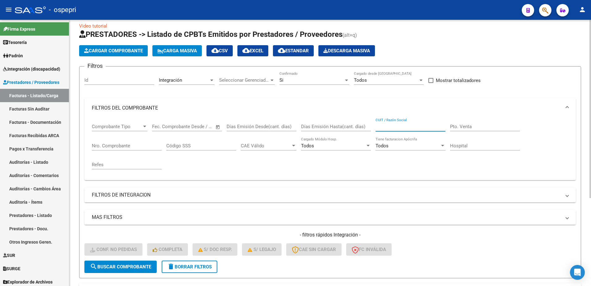
click at [403, 125] on input "CUIT / Razón Social" at bounding box center [411, 127] width 70 height 6
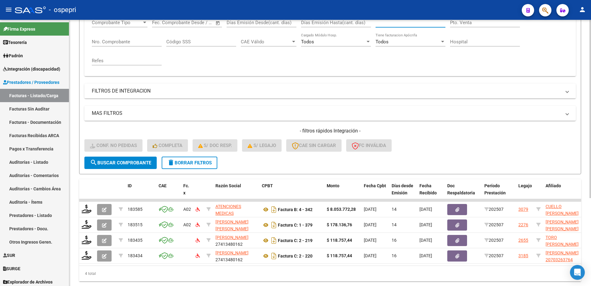
scroll to position [131, 0]
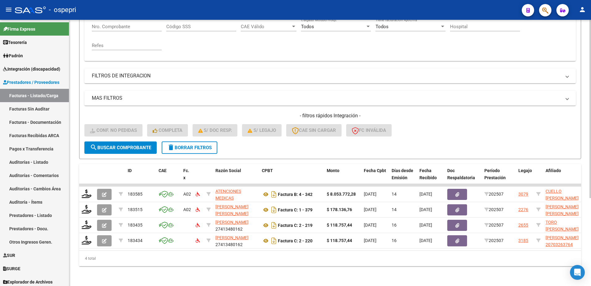
click at [190, 145] on span "delete Borrar Filtros" at bounding box center [189, 148] width 45 height 6
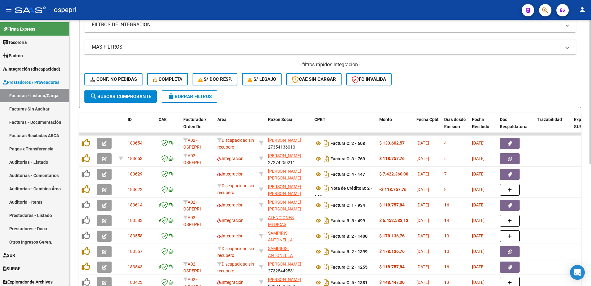
scroll to position [223, 0]
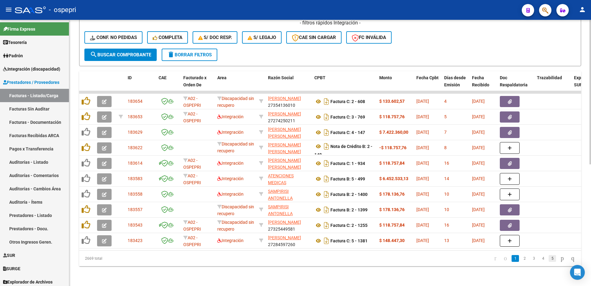
click at [549, 258] on link "5" at bounding box center [552, 258] width 7 height 7
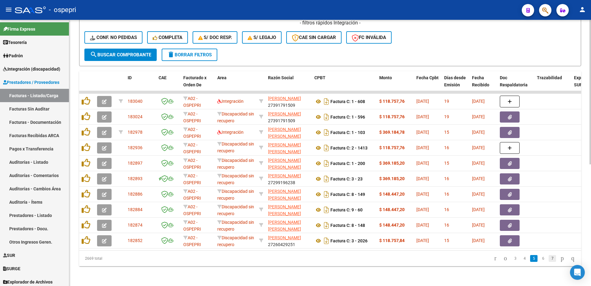
click at [549, 260] on link "7" at bounding box center [552, 258] width 7 height 7
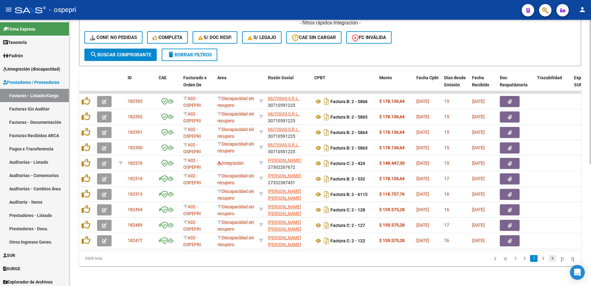
click at [549, 258] on link "9" at bounding box center [552, 258] width 7 height 7
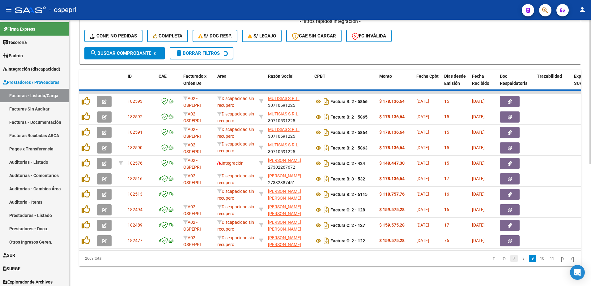
scroll to position [0, 0]
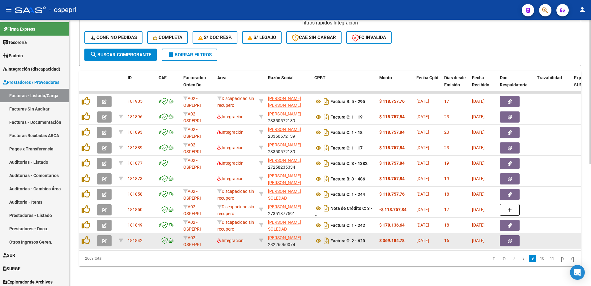
click at [104, 238] on icon "button" at bounding box center [104, 240] width 5 height 5
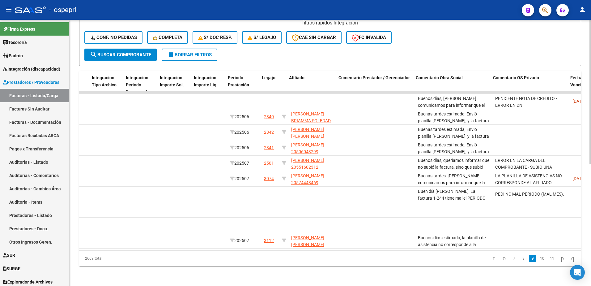
scroll to position [0, 743]
click at [538, 260] on link "10" at bounding box center [542, 258] width 8 height 7
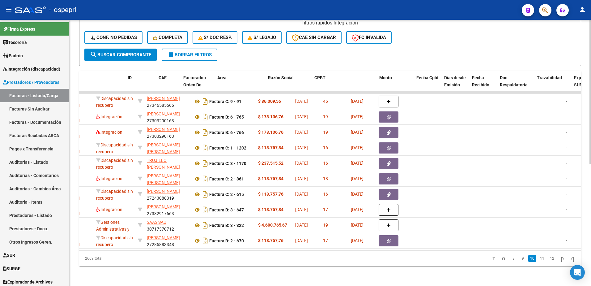
scroll to position [0, 0]
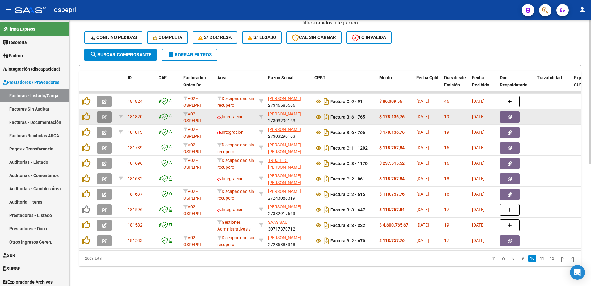
click at [100, 113] on button "button" at bounding box center [104, 116] width 15 height 11
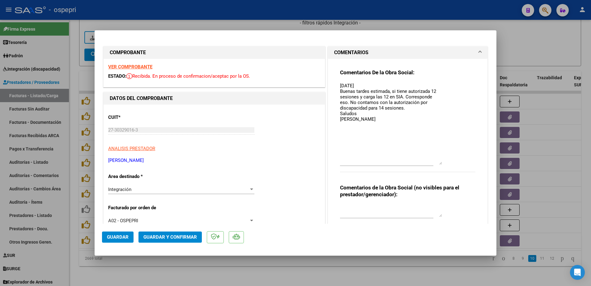
drag, startPoint x: 438, startPoint y: 94, endPoint x: 446, endPoint y: 164, distance: 70.4
click at [446, 164] on div "Comentarios De la Obra Social: 07/08/25 Buenas tardes estimada, si tiene autori…" at bounding box center [407, 124] width 135 height 110
click at [132, 67] on strong "VER COMPROBANTE" at bounding box center [130, 67] width 44 height 6
type input "$ 0,00"
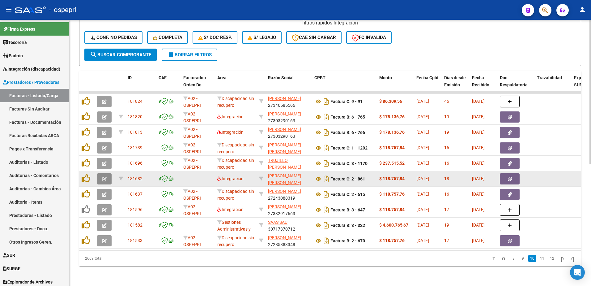
click at [106, 177] on icon "button" at bounding box center [104, 179] width 5 height 5
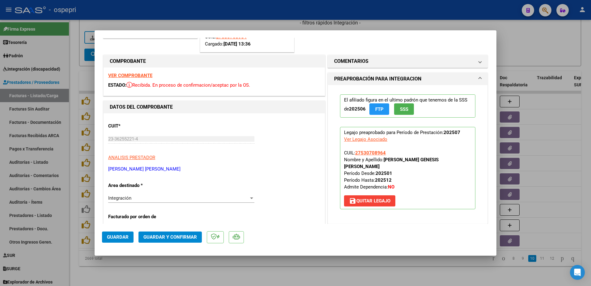
scroll to position [93, 0]
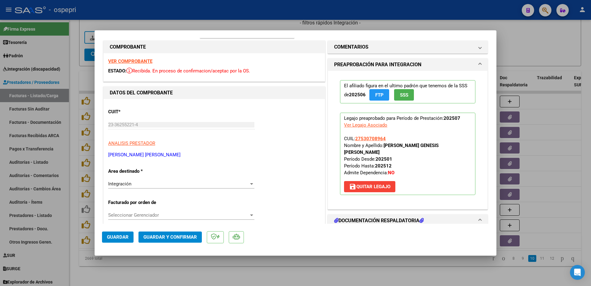
type input "$ 0,00"
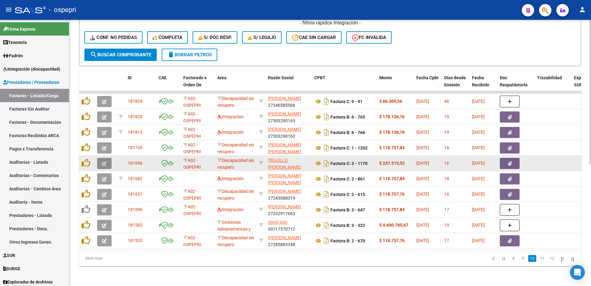
click at [104, 161] on icon "button" at bounding box center [104, 163] width 5 height 5
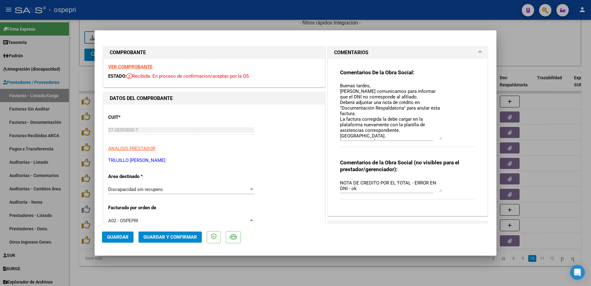
drag, startPoint x: 437, startPoint y: 94, endPoint x: 443, endPoint y: 138, distance: 45.2
click at [443, 138] on div "Comentarios De la Obra Social: Buenas tardes, Nos comunicamos para informar que…" at bounding box center [407, 111] width 135 height 85
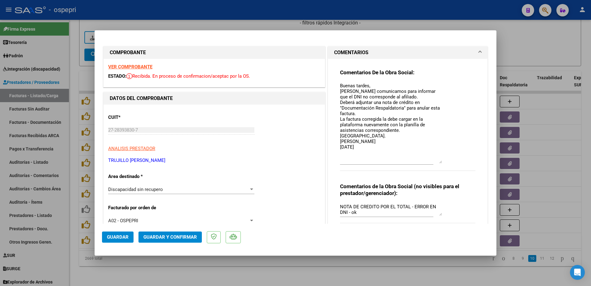
drag, startPoint x: 438, startPoint y: 138, endPoint x: 439, endPoint y: 161, distance: 23.8
click at [439, 161] on textarea "Buenas tardes, Nos comunicamos para informar que el DNI no corresponde al afili…" at bounding box center [391, 122] width 102 height 81
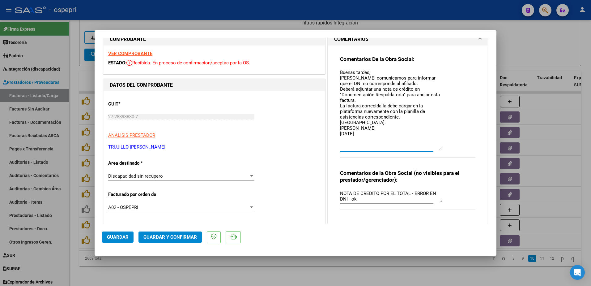
scroll to position [0, 0]
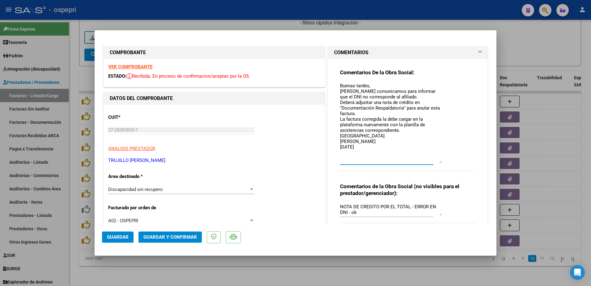
type input "$ 0,00"
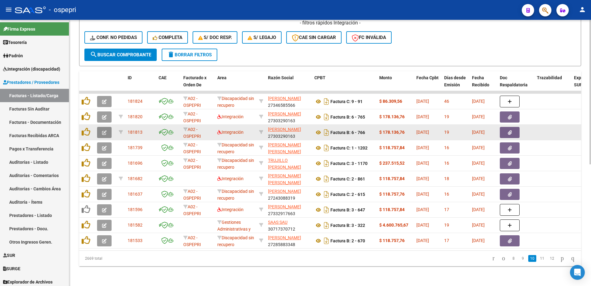
click at [104, 130] on span "button" at bounding box center [104, 133] width 5 height 6
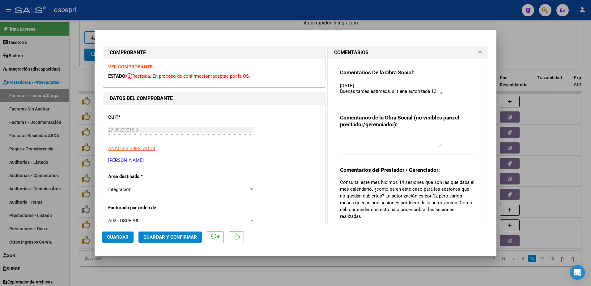
type input "$ 0,00"
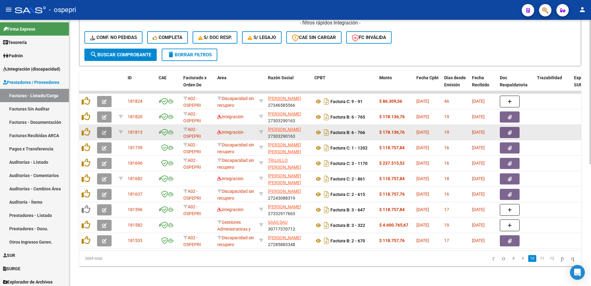
click at [105, 130] on icon "button" at bounding box center [104, 132] width 5 height 5
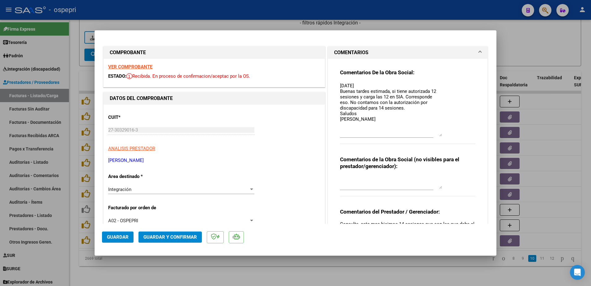
drag, startPoint x: 438, startPoint y: 93, endPoint x: 446, endPoint y: 135, distance: 42.4
click at [446, 135] on div "Comentarios De la Obra Social: 07/08/25 Buenas tardes estimada, si tiene autori…" at bounding box center [407, 110] width 135 height 82
type input "$ 0,00"
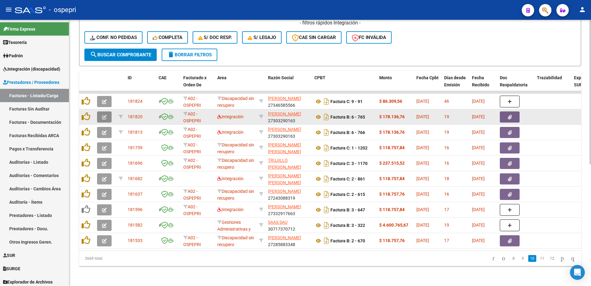
click at [103, 115] on icon "button" at bounding box center [104, 117] width 5 height 5
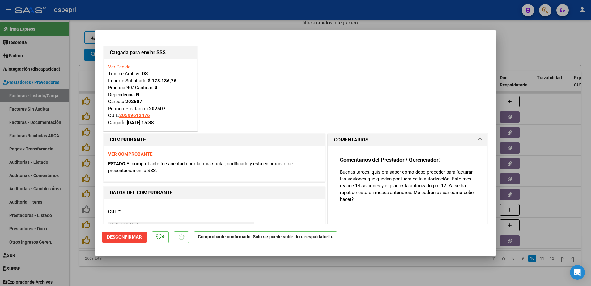
type input "$ 0,00"
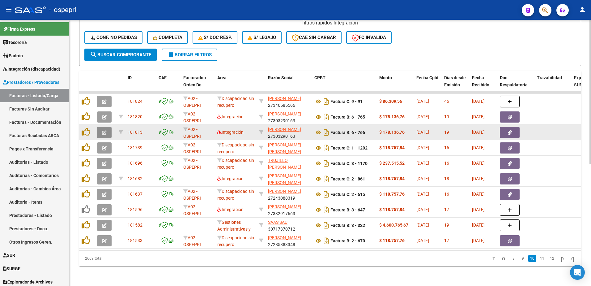
click at [103, 131] on button "button" at bounding box center [104, 132] width 15 height 11
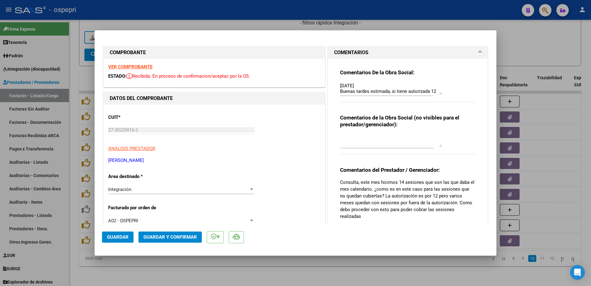
click at [132, 68] on strong "VER COMPROBANTE" at bounding box center [130, 67] width 44 height 6
type input "$ 0,00"
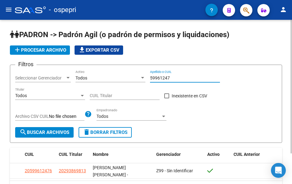
click at [178, 79] on input "59961247" at bounding box center [185, 77] width 70 height 5
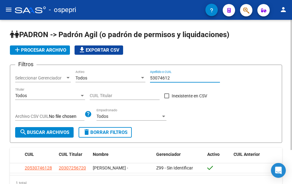
type input "53074612"
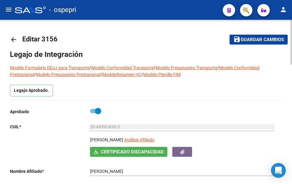
scroll to position [10, 0]
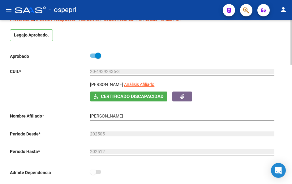
scroll to position [31, 0]
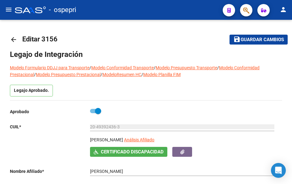
scroll to position [31, 0]
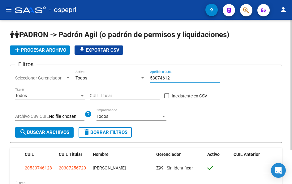
click at [177, 80] on input "53074612" at bounding box center [185, 77] width 70 height 5
click at [176, 79] on input "53074612" at bounding box center [185, 77] width 70 height 5
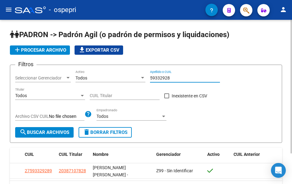
type input "59332928"
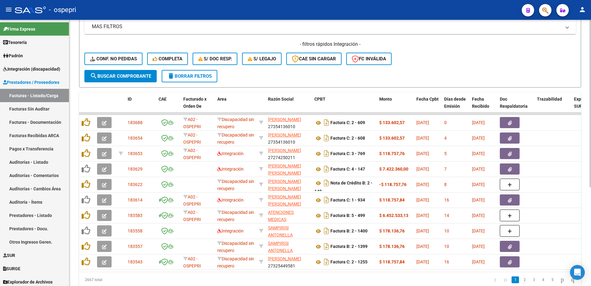
scroll to position [155, 0]
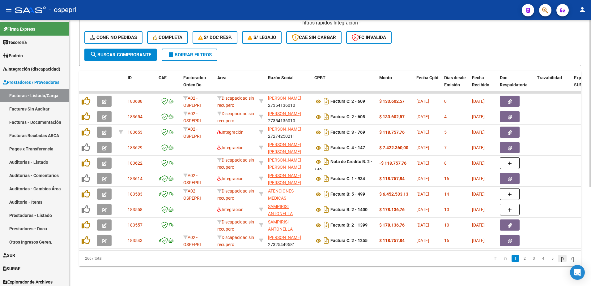
click at [560, 259] on icon "go to next page" at bounding box center [562, 257] width 5 height 7
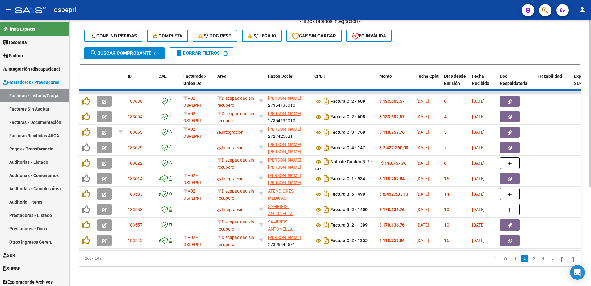
click at [559, 260] on div "2667 total 1 2 3 4 5" at bounding box center [330, 257] width 502 height 15
click at [556, 261] on div "2667 total 1 2 3 4 5" at bounding box center [330, 257] width 502 height 15
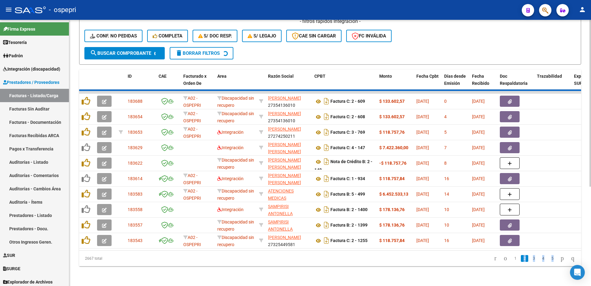
click at [556, 261] on div "2667 total 1 2 3 4 5" at bounding box center [330, 257] width 502 height 15
drag, startPoint x: 556, startPoint y: 261, endPoint x: 545, endPoint y: 264, distance: 11.5
click at [545, 264] on div "2667 total 1 2 3 4 5" at bounding box center [330, 257] width 502 height 15
click at [546, 262] on div "2667 total 1 2 3 4 5" at bounding box center [330, 257] width 502 height 15
click at [547, 261] on div "2667 total 1 2 3 4 5" at bounding box center [330, 257] width 502 height 15
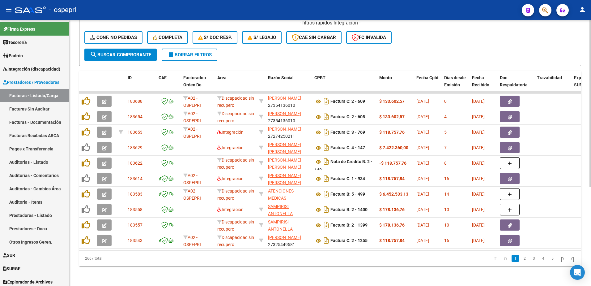
scroll to position [156, 0]
click at [549, 258] on link "5" at bounding box center [552, 258] width 7 height 7
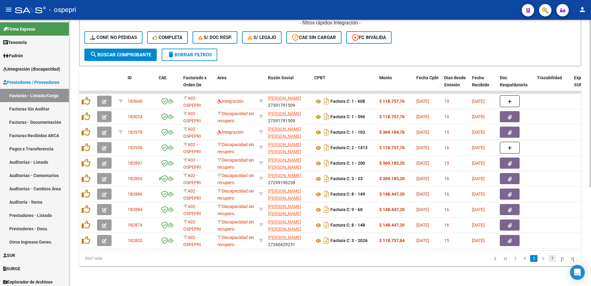
click at [549, 258] on link "7" at bounding box center [552, 258] width 7 height 7
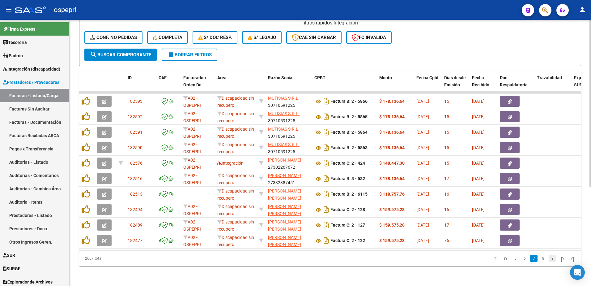
click at [549, 257] on link "9" at bounding box center [552, 258] width 7 height 7
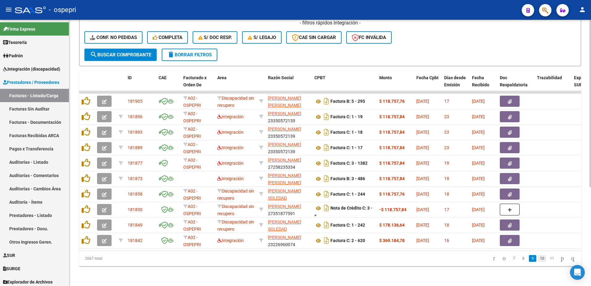
click at [538, 260] on link "10" at bounding box center [542, 258] width 8 height 7
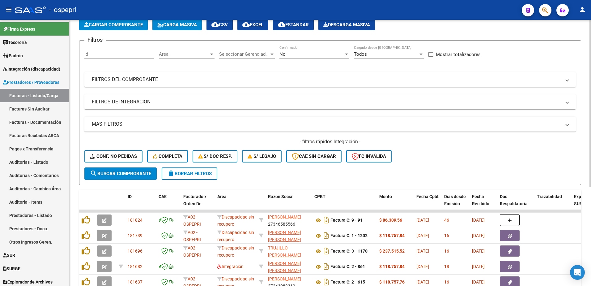
scroll to position [0, 0]
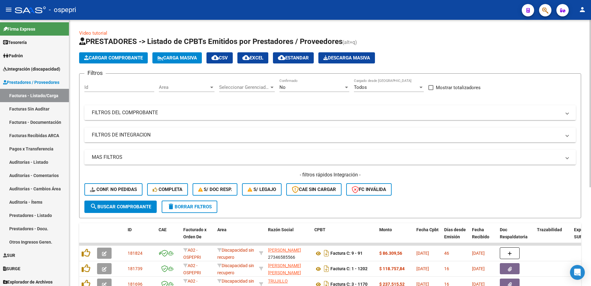
click at [568, 112] on span at bounding box center [567, 112] width 2 height 7
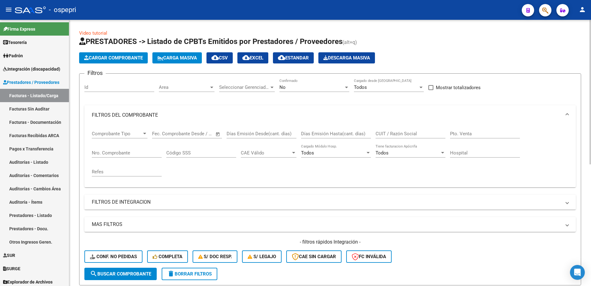
click at [422, 132] on input "CUIT / Razón Social" at bounding box center [411, 134] width 70 height 6
type input "paredes chandia"
click at [346, 88] on div at bounding box center [347, 87] width 6 height 5
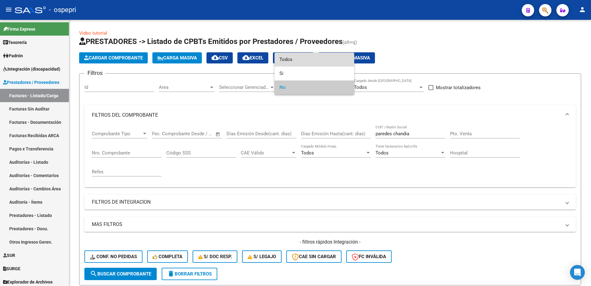
drag, startPoint x: 300, startPoint y: 61, endPoint x: 298, endPoint y: 129, distance: 68.3
click at [300, 62] on span "Todos" at bounding box center [314, 60] width 70 height 14
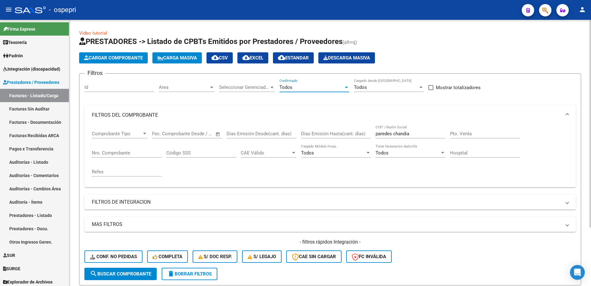
click at [130, 273] on span "search Buscar Comprobante" at bounding box center [120, 274] width 61 height 6
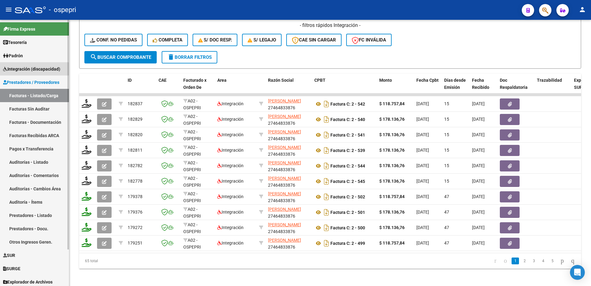
click at [32, 70] on span "Integración (discapacidad)" at bounding box center [31, 69] width 57 height 7
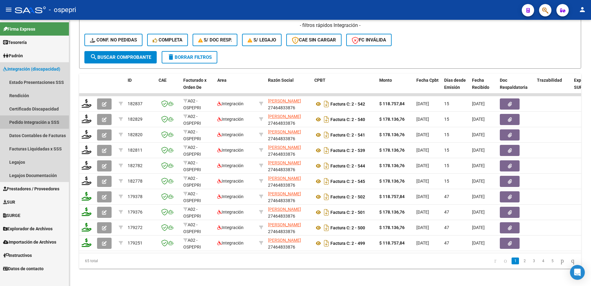
click at [29, 120] on link "Pedido Integración a SSS" at bounding box center [34, 121] width 69 height 13
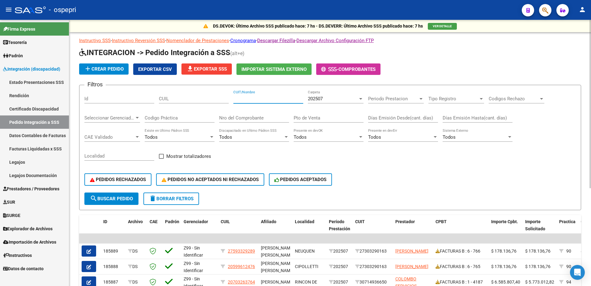
click at [248, 99] on input "CUIT/Nombre" at bounding box center [268, 99] width 70 height 6
type input "c"
click at [257, 117] on input "Nro del Comprobante" at bounding box center [254, 118] width 70 height 6
type input "545"
click at [115, 198] on span "search Buscar Pedido" at bounding box center [111, 199] width 43 height 6
